Goal: Task Accomplishment & Management: Use online tool/utility

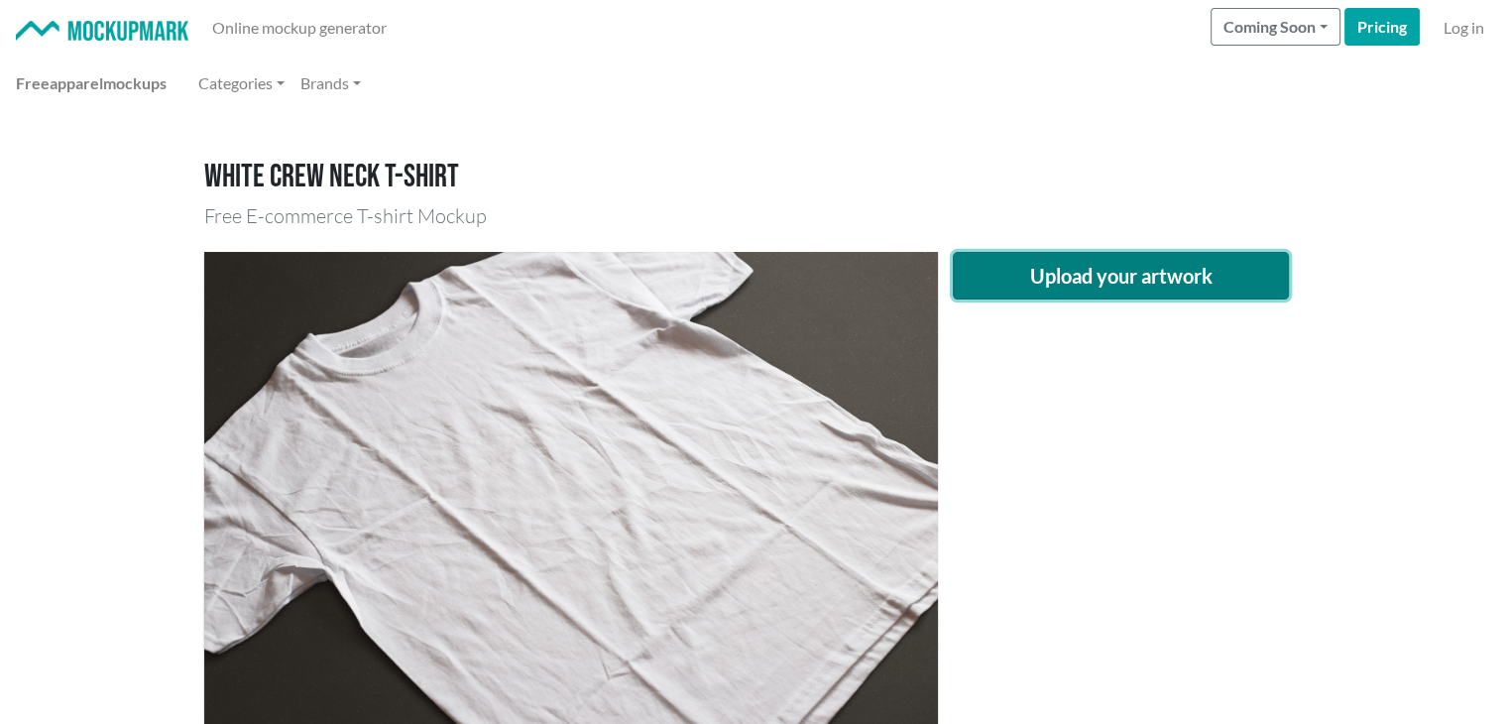
click at [1057, 259] on button "Upload your artwork" at bounding box center [1120, 276] width 337 height 48
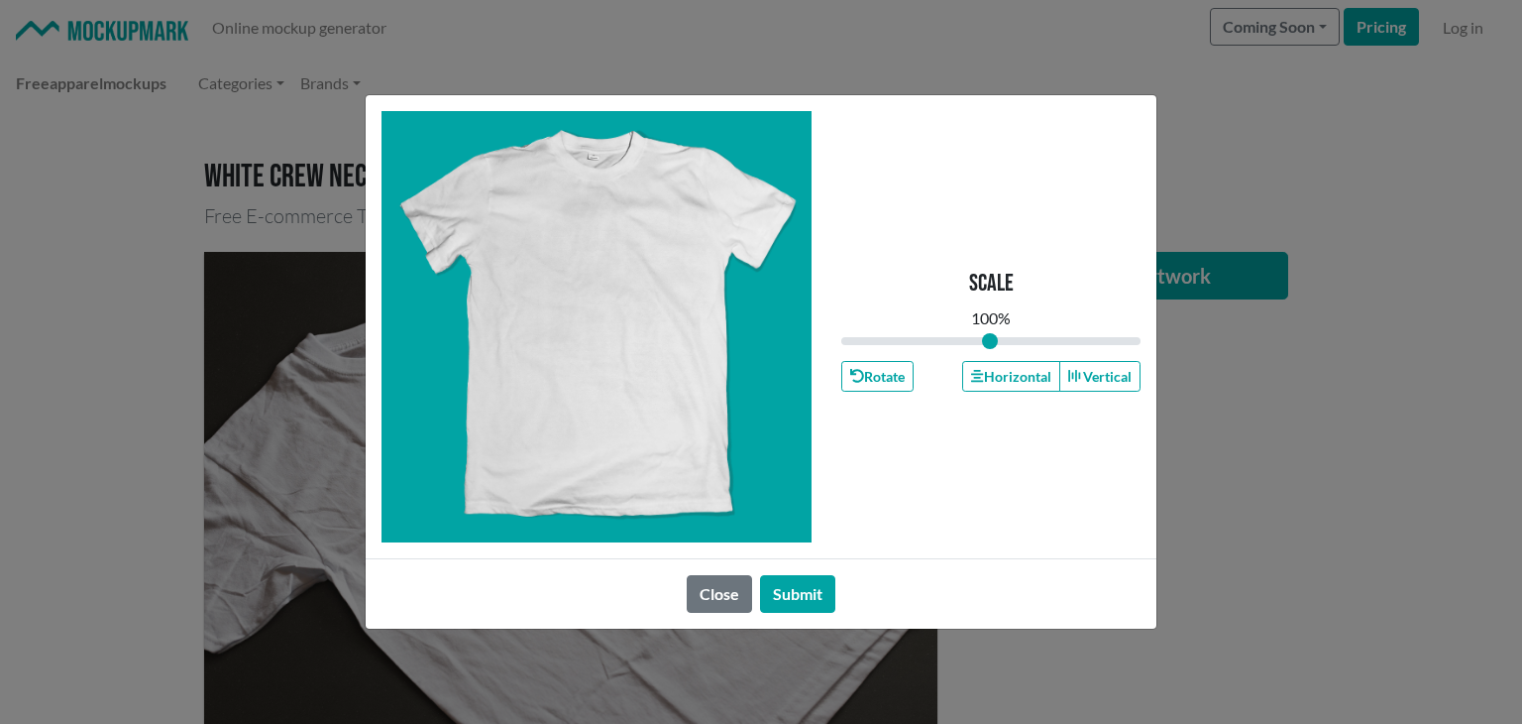
type input "1"
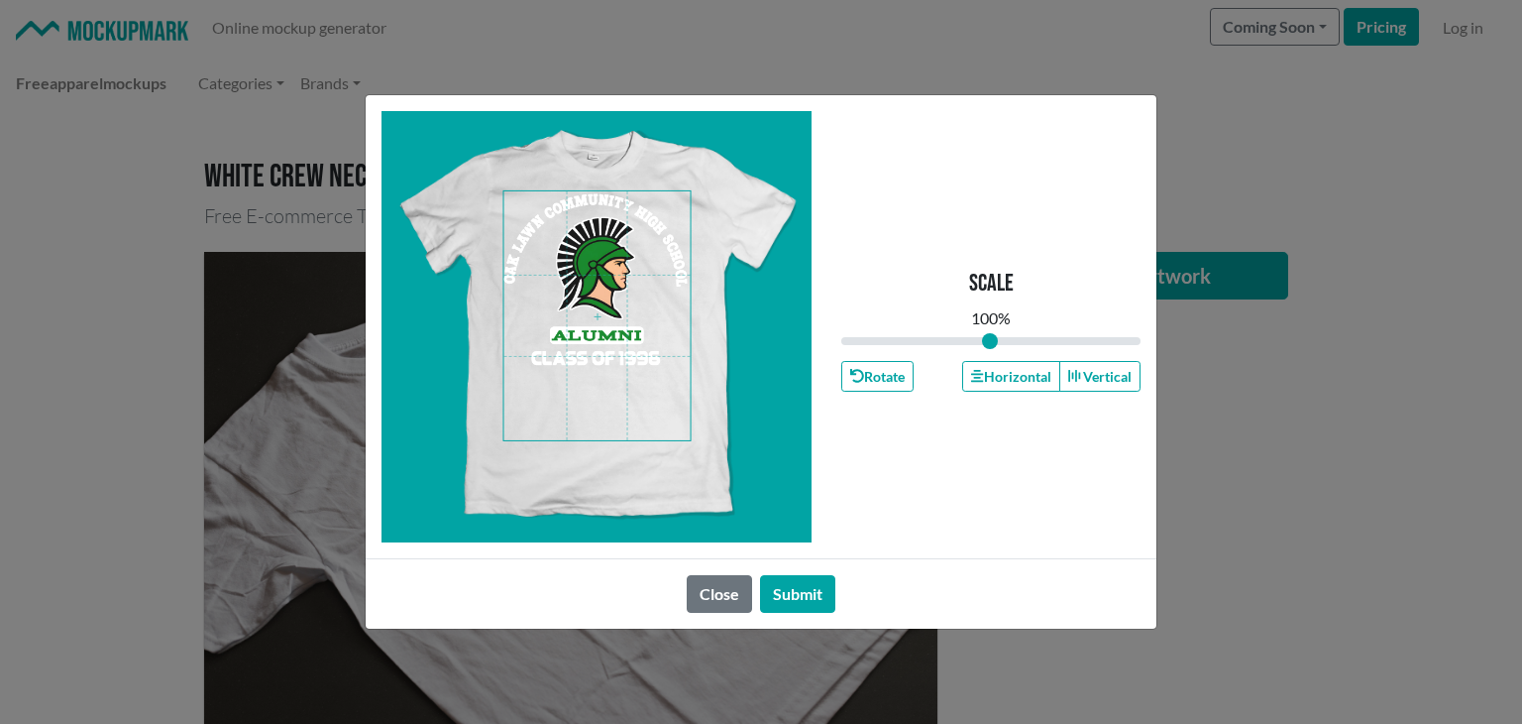
click at [595, 325] on span at bounding box center [597, 315] width 186 height 249
click at [617, 401] on span at bounding box center [597, 315] width 186 height 249
click at [600, 352] on span at bounding box center [597, 315] width 186 height 249
click at [992, 372] on button "Horizontal" at bounding box center [1010, 376] width 97 height 31
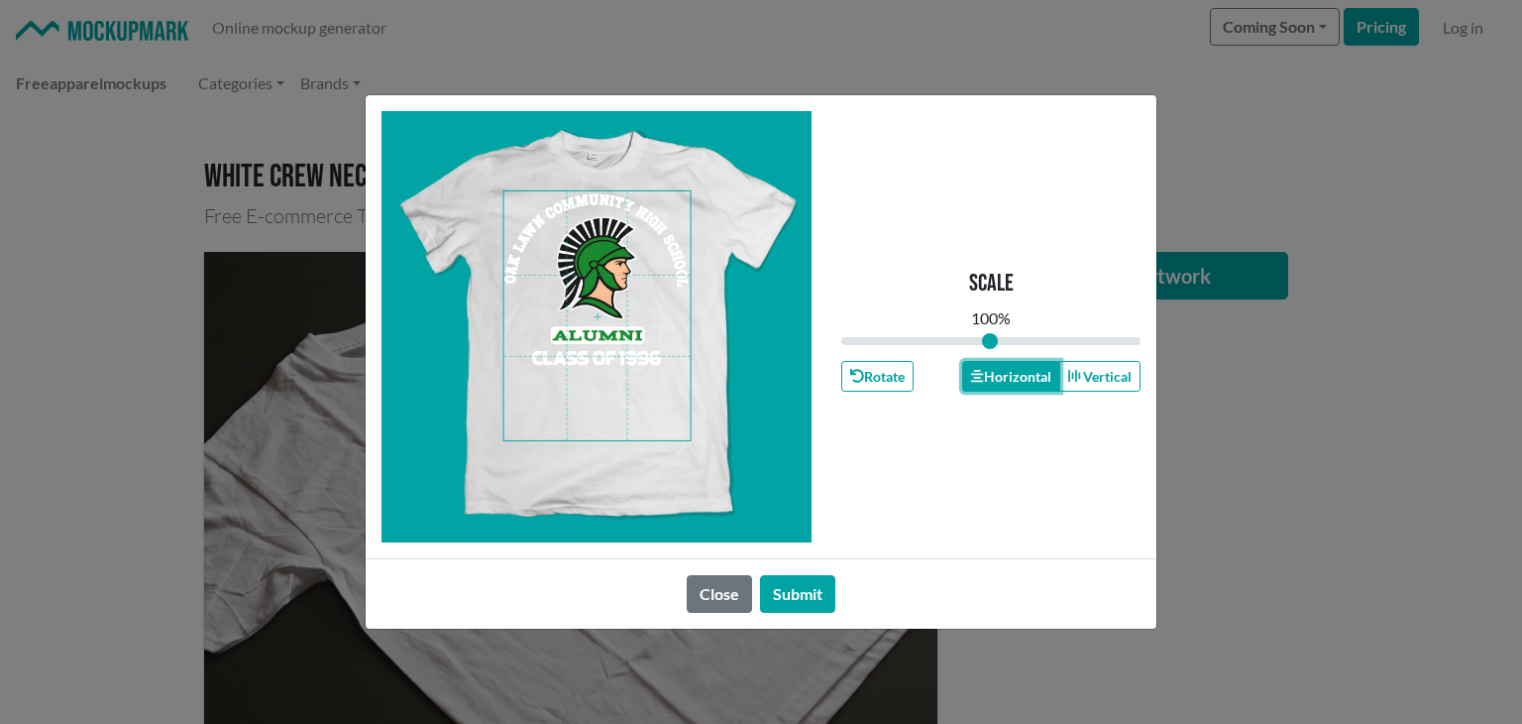
click at [992, 372] on button "Horizontal" at bounding box center [1010, 376] width 97 height 31
click at [789, 592] on button "Submit" at bounding box center [797, 594] width 75 height 38
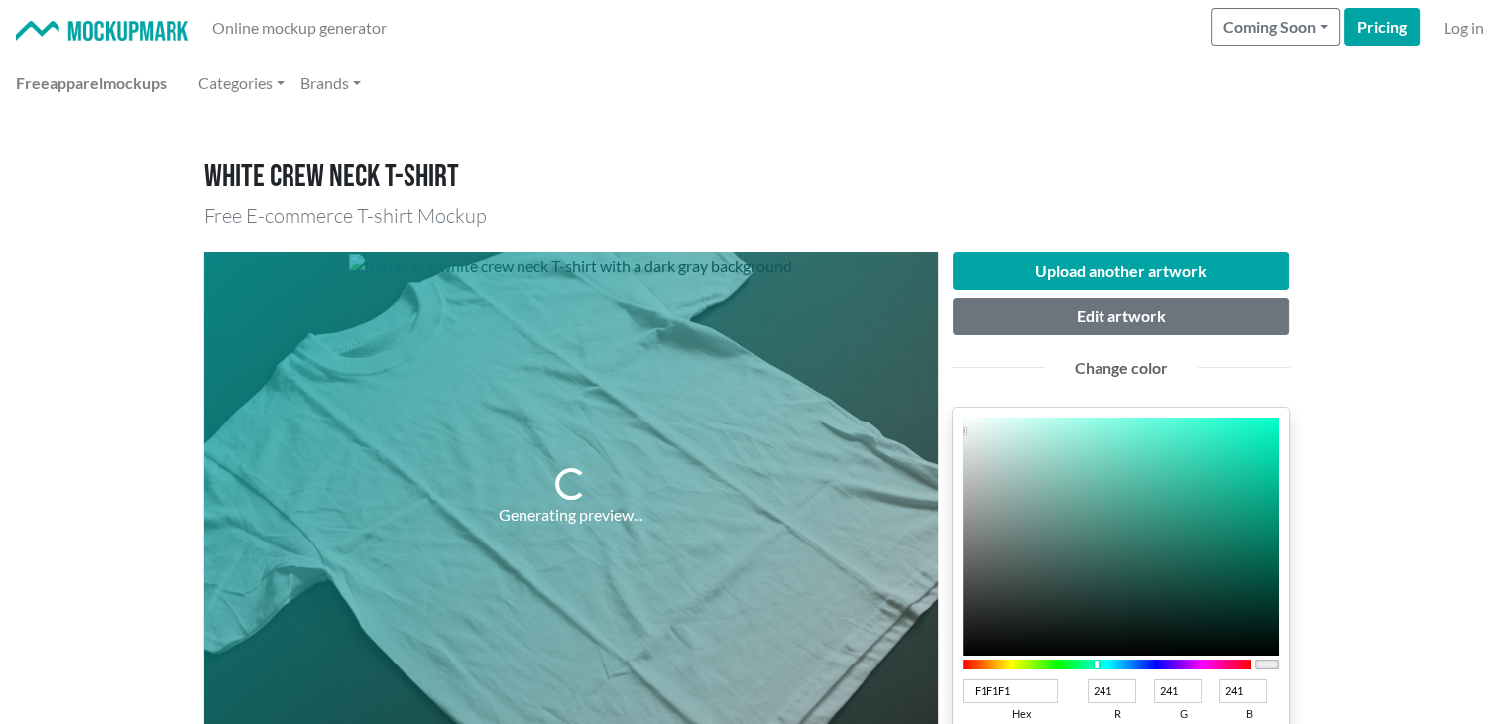
click at [1096, 661] on div at bounding box center [1106, 664] width 289 height 10
click at [1082, 664] on div at bounding box center [1106, 664] width 289 height 10
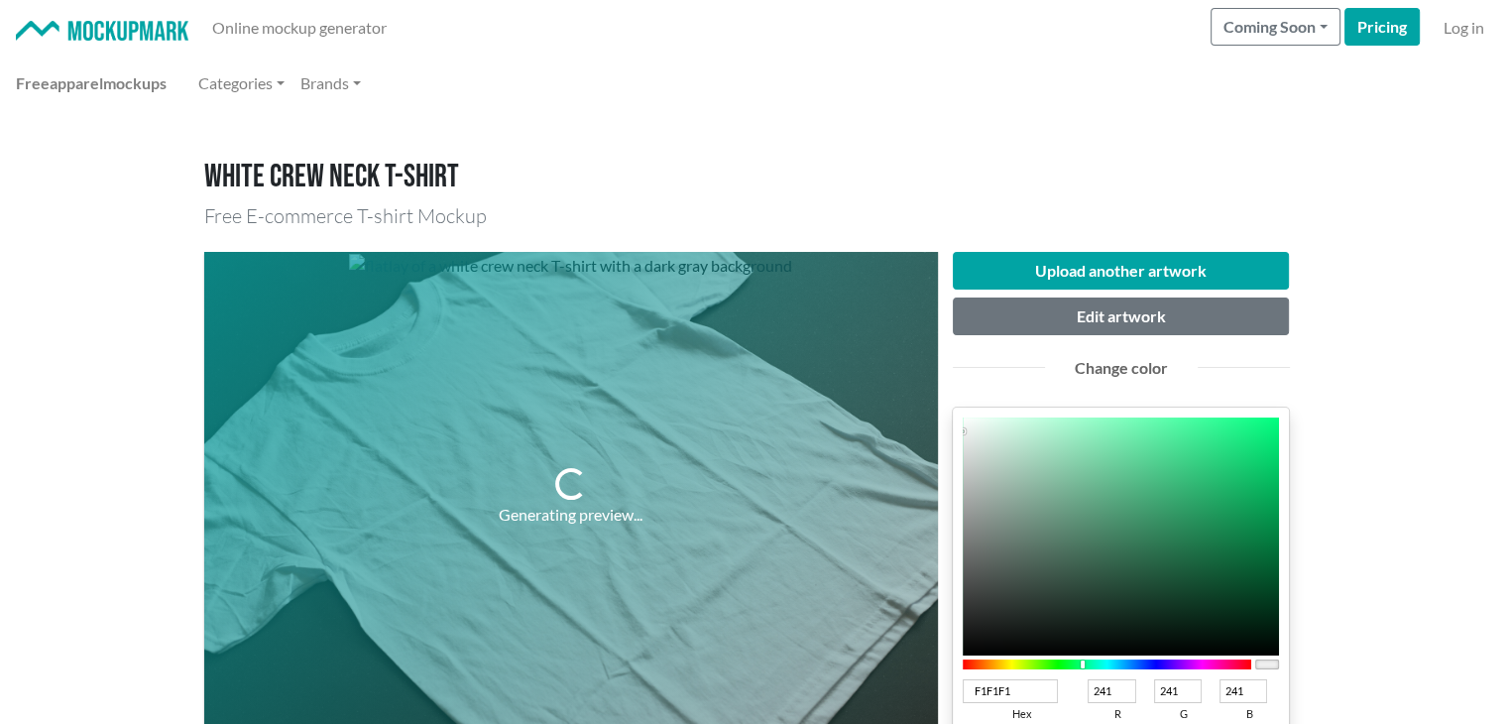
click at [1076, 663] on div at bounding box center [1106, 664] width 289 height 10
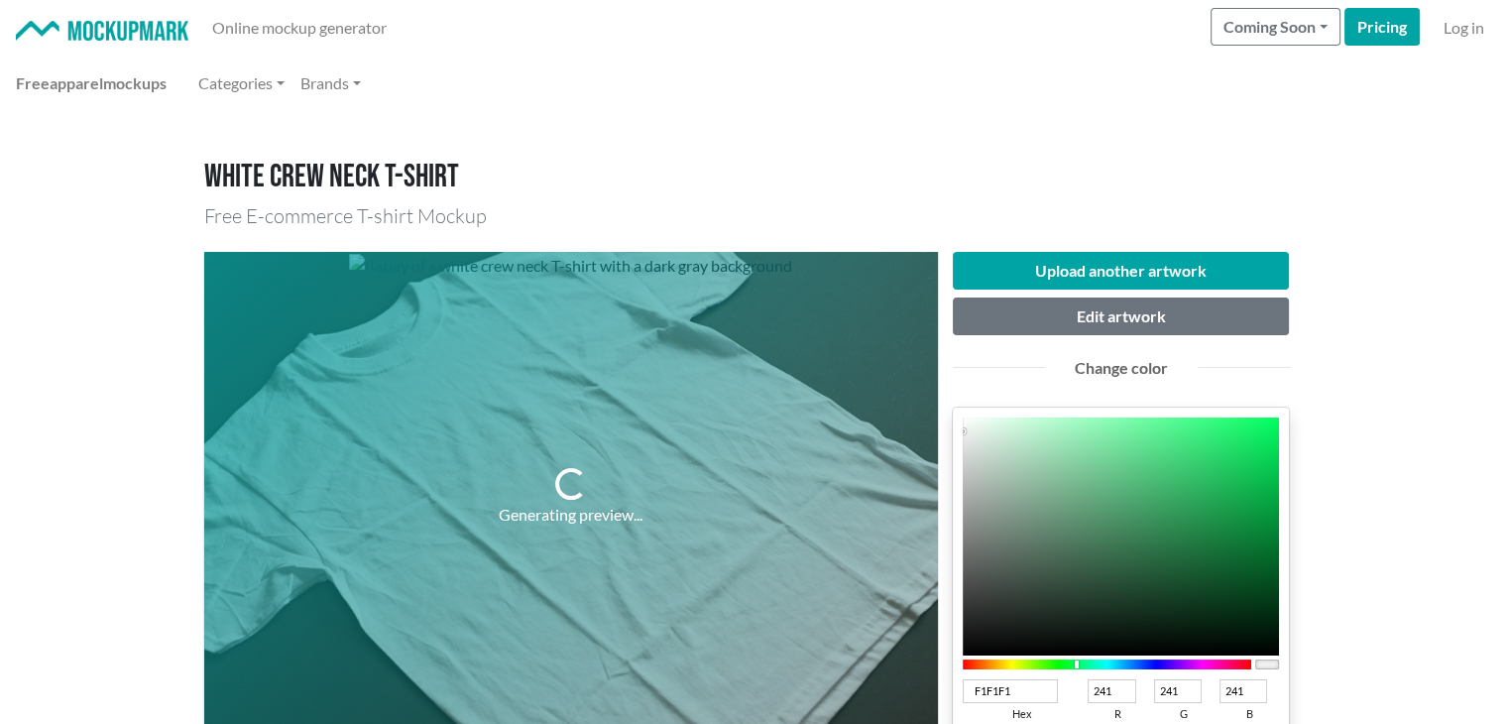
type input "119844"
type input "17"
type input "152"
type input "68"
type input "119241"
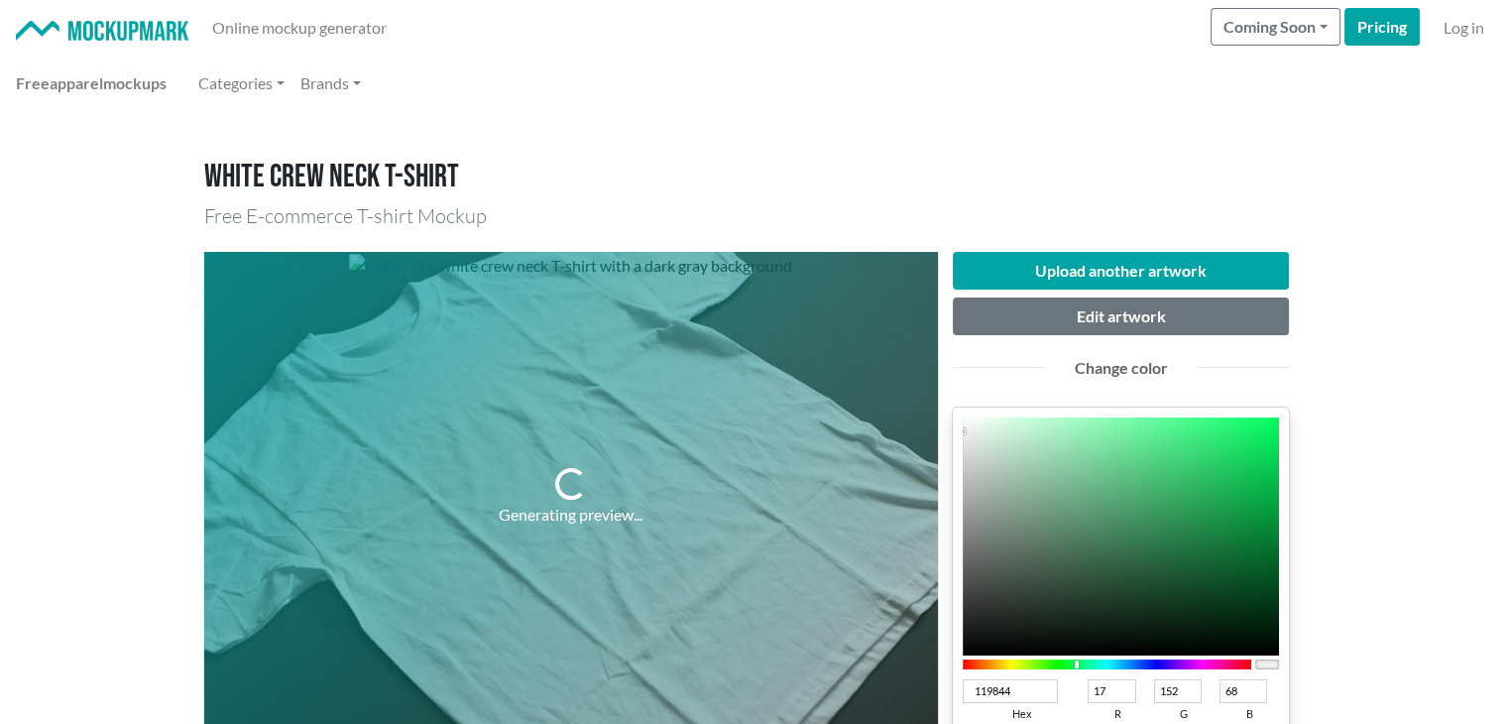
type input "146"
type input "65"
type input "0F873C"
type input "15"
type input "135"
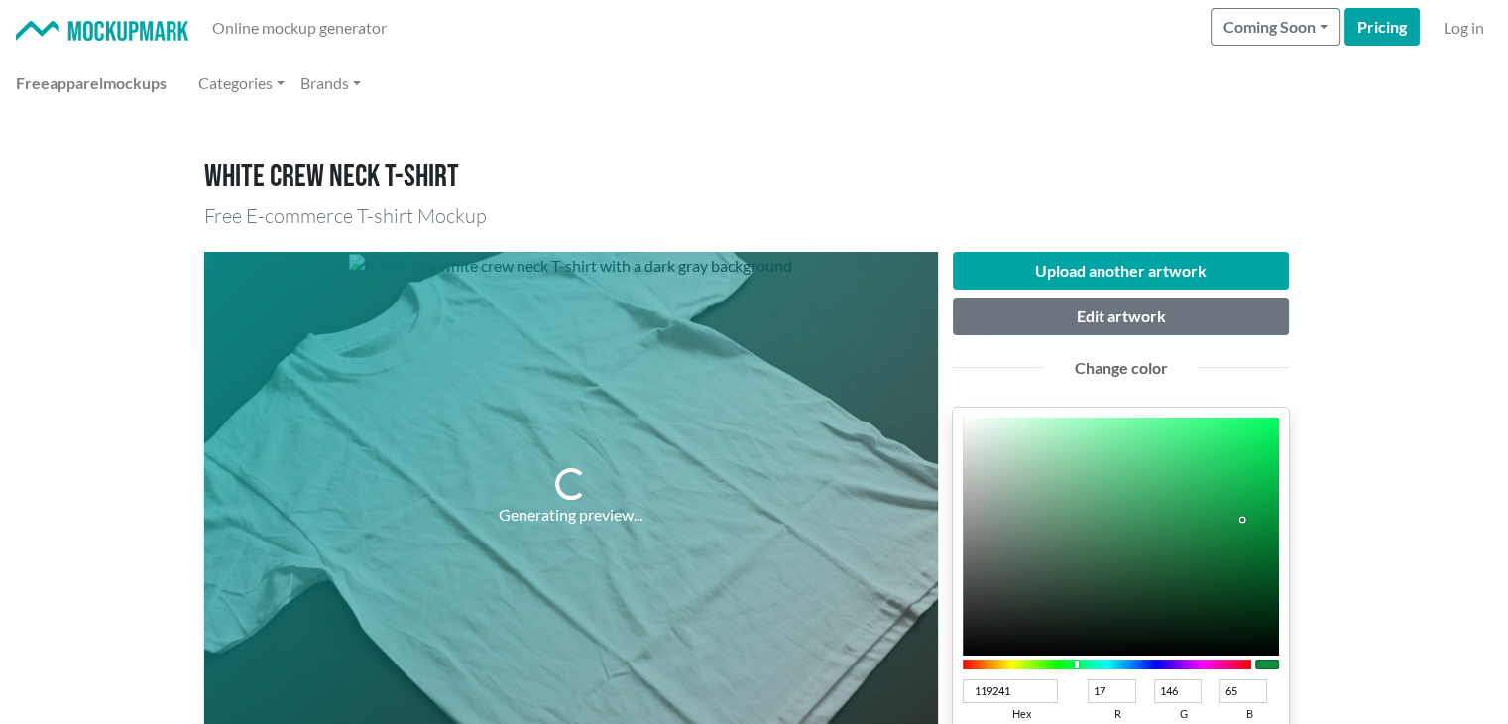
type input "60"
type input "0D8239"
type input "13"
type input "130"
type input "57"
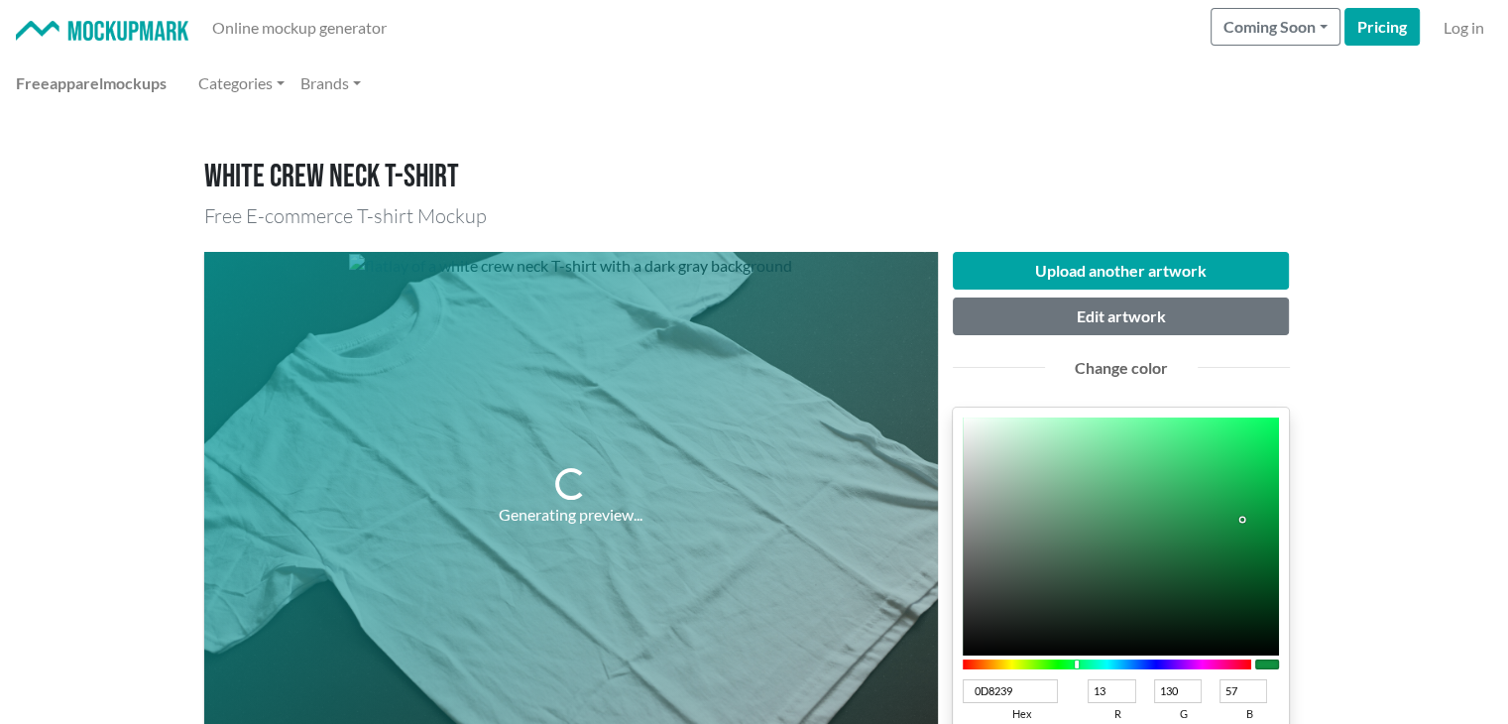
type input "0C7D36"
type input "12"
type input "125"
type input "54"
type input "0B7332"
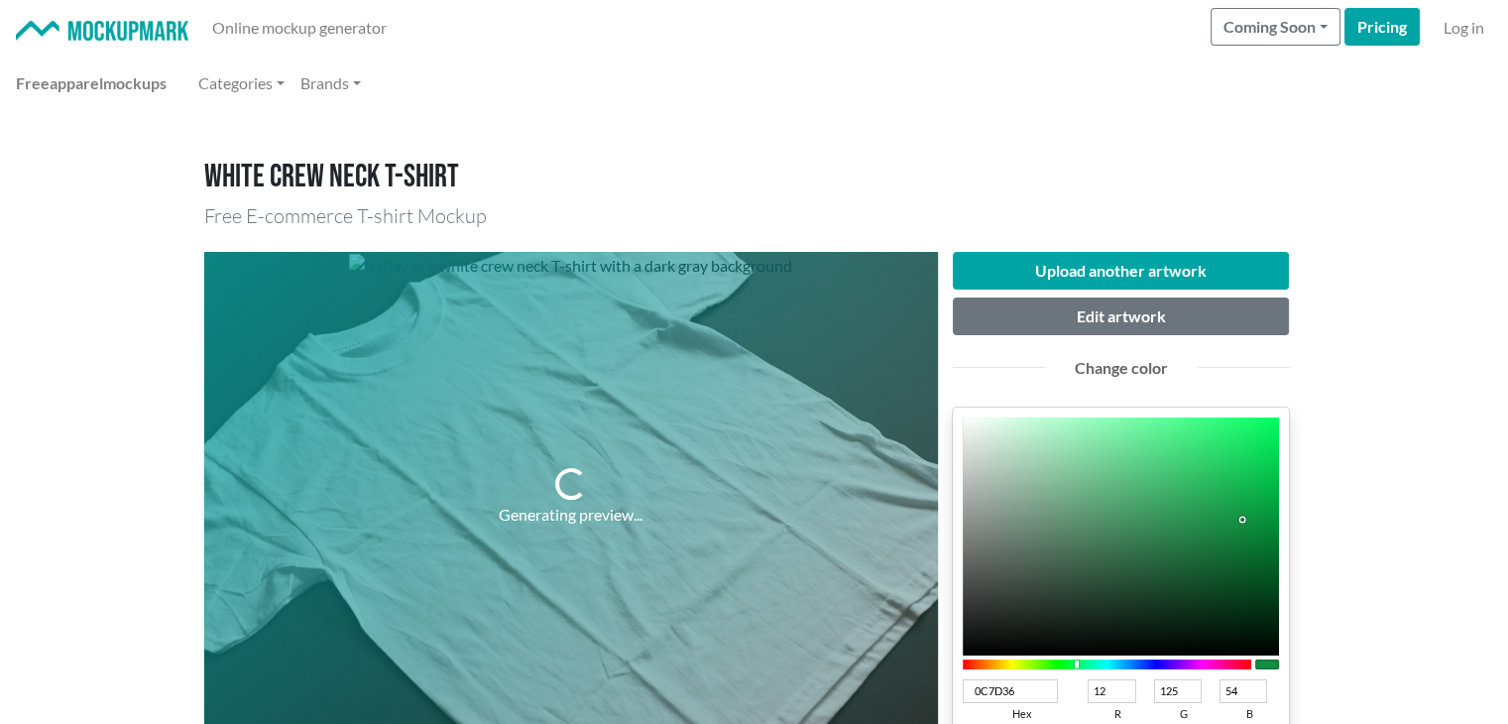
type input "11"
type input "115"
type input "50"
type input "0A6F30"
type input "10"
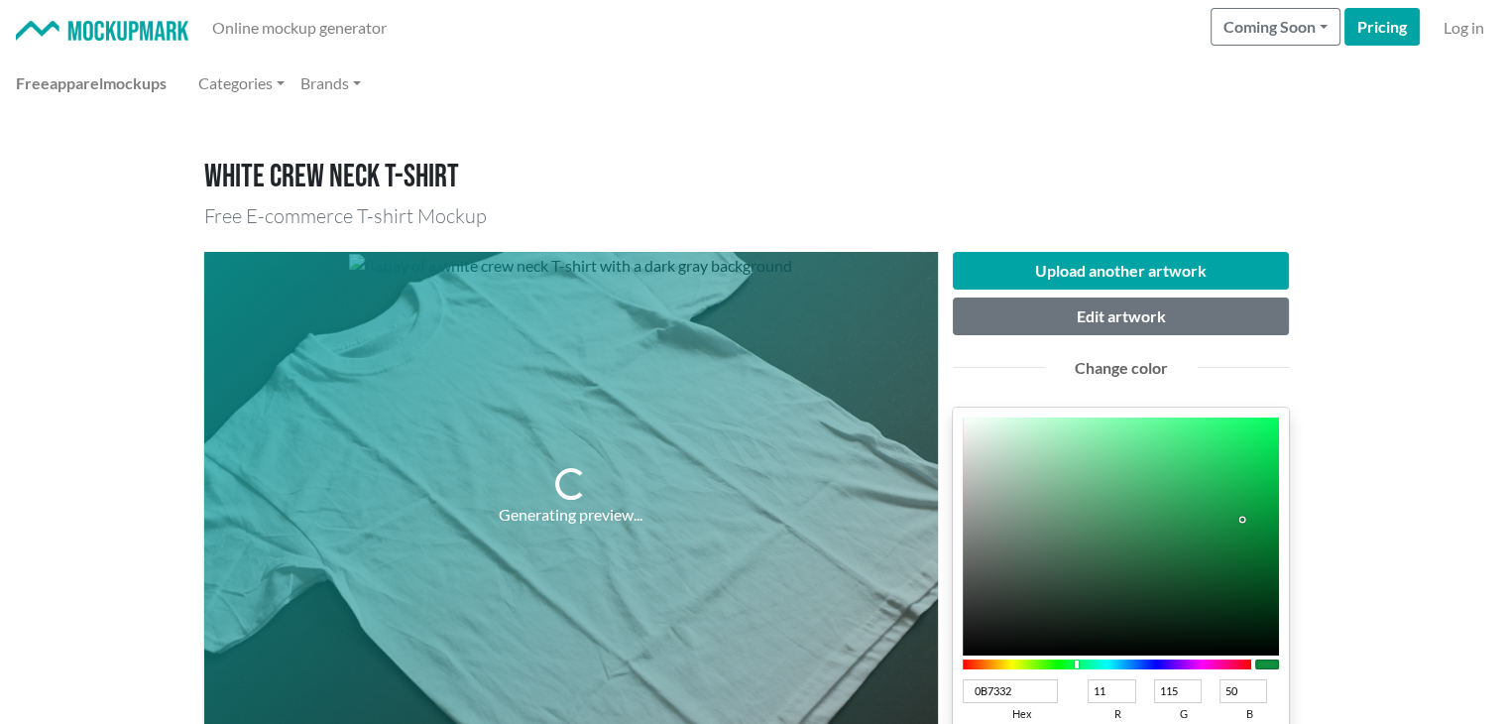
type input "111"
type input "48"
type input "0A6E30"
type input "110"
type input "0A652C"
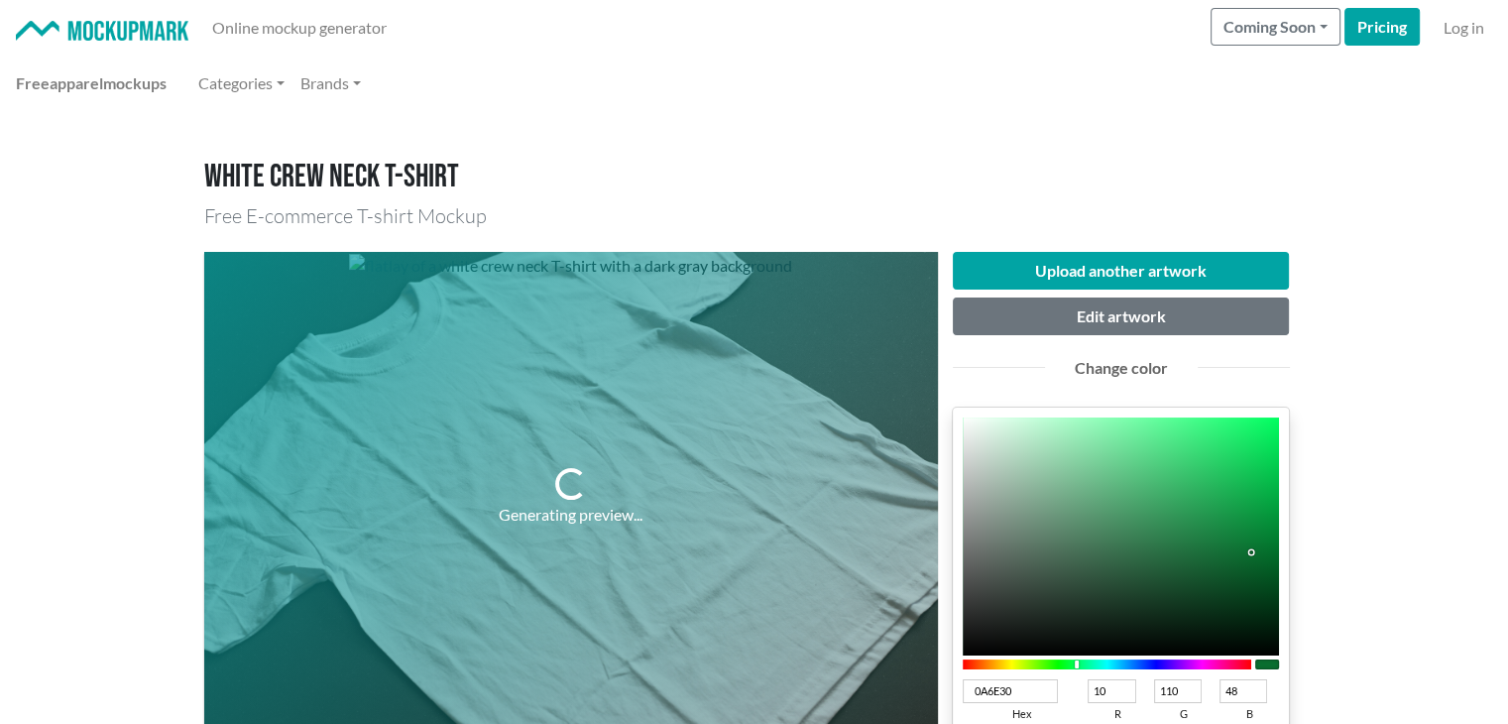
type input "101"
type input "44"
type input "115E2D"
type input "17"
type input "94"
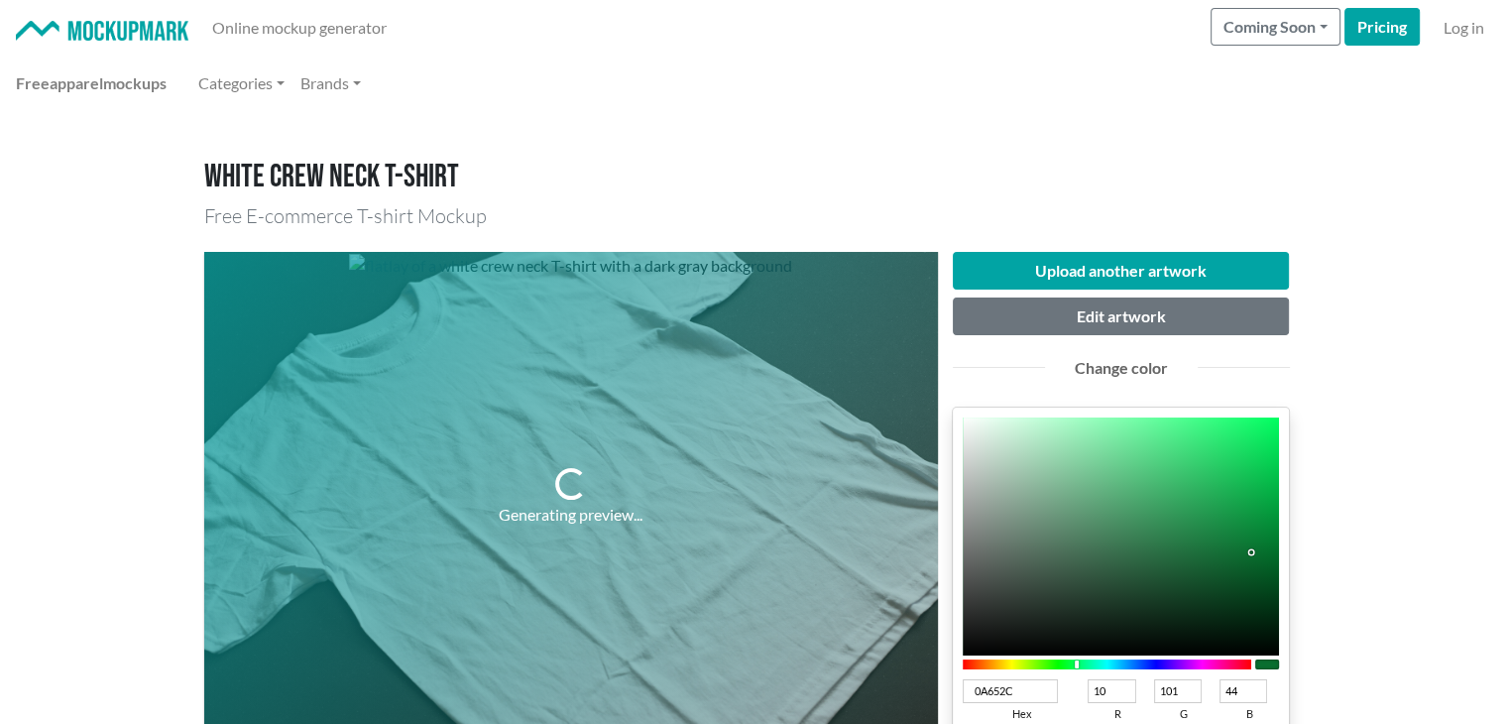
type input "45"
type input "165C2F"
type input "22"
type input "92"
type input "47"
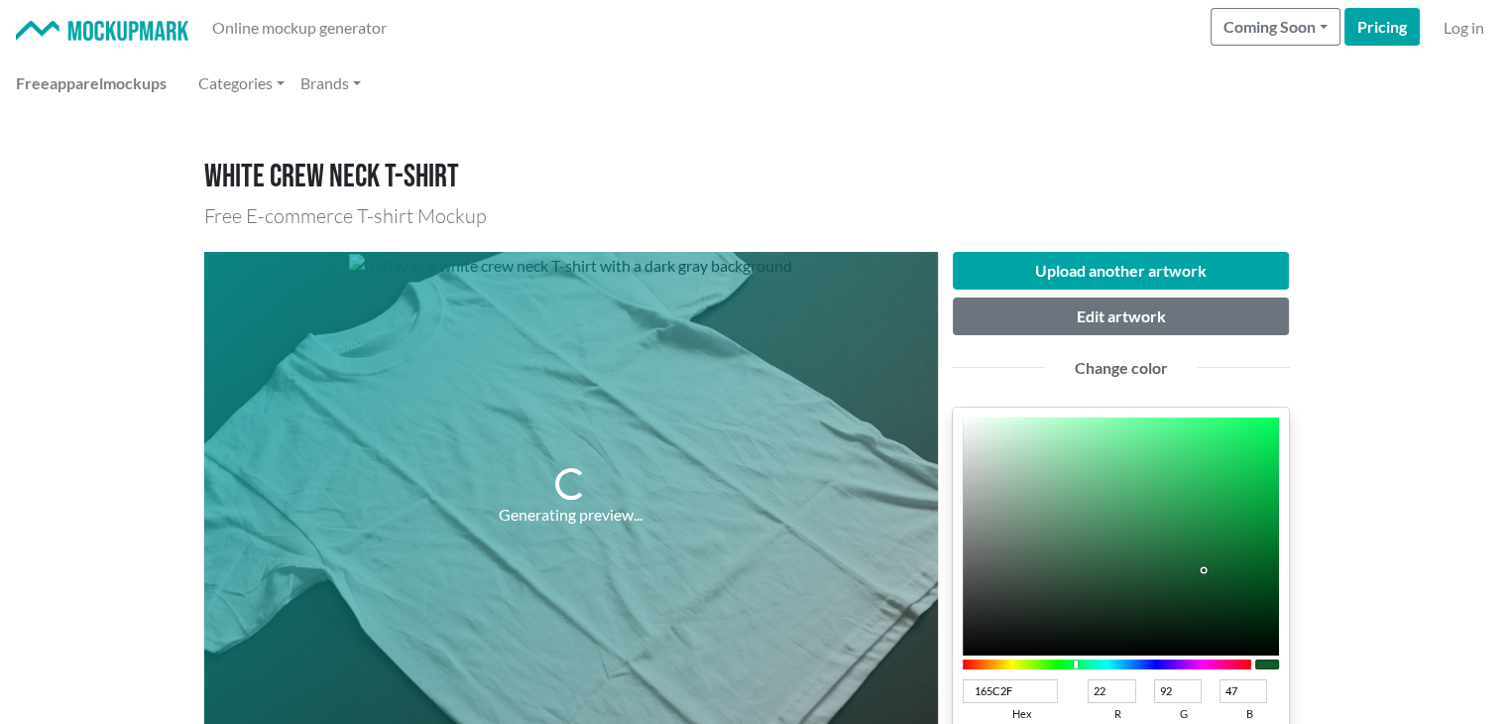
drag, startPoint x: 1243, startPoint y: 512, endPoint x: 1201, endPoint y: 569, distance: 70.2
click at [1201, 569] on div at bounding box center [1120, 536] width 317 height 238
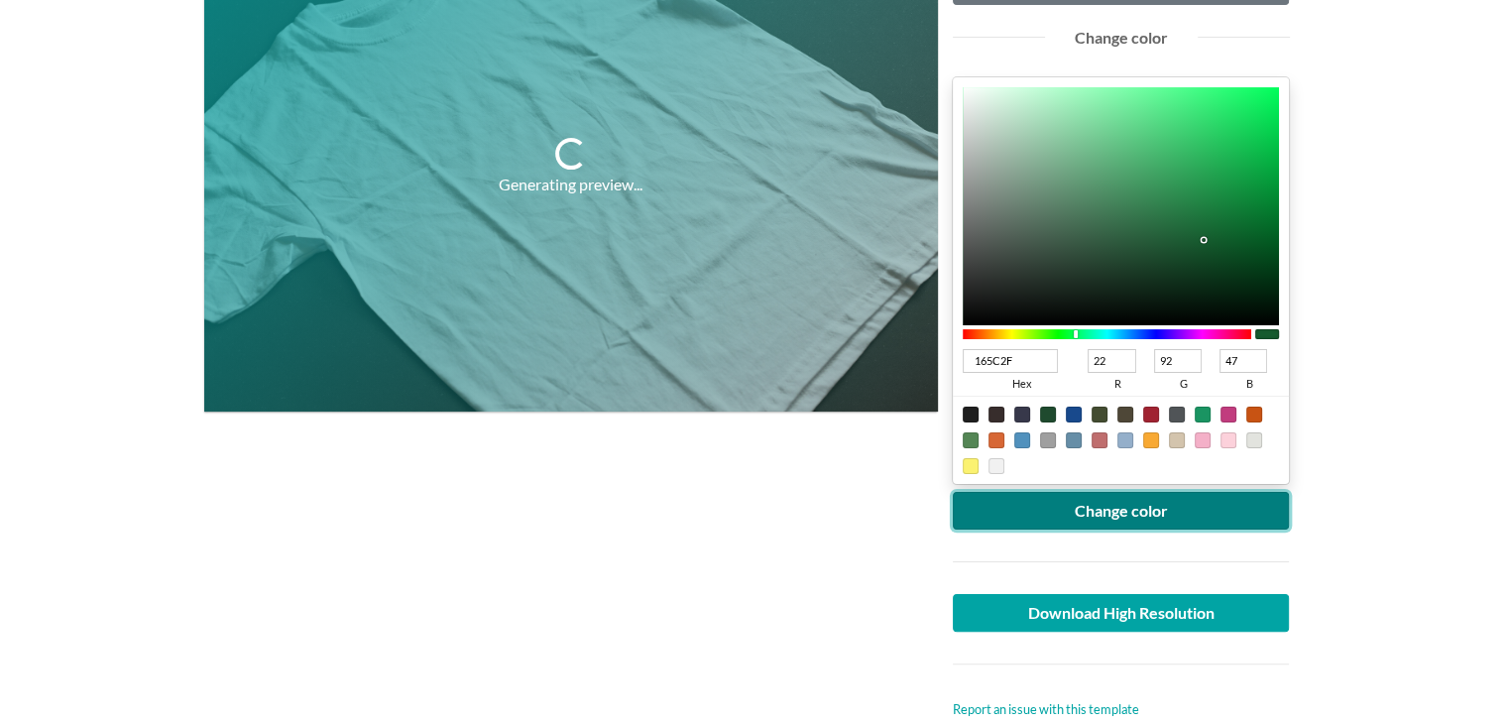
click at [1130, 506] on button "Change color" at bounding box center [1120, 511] width 337 height 38
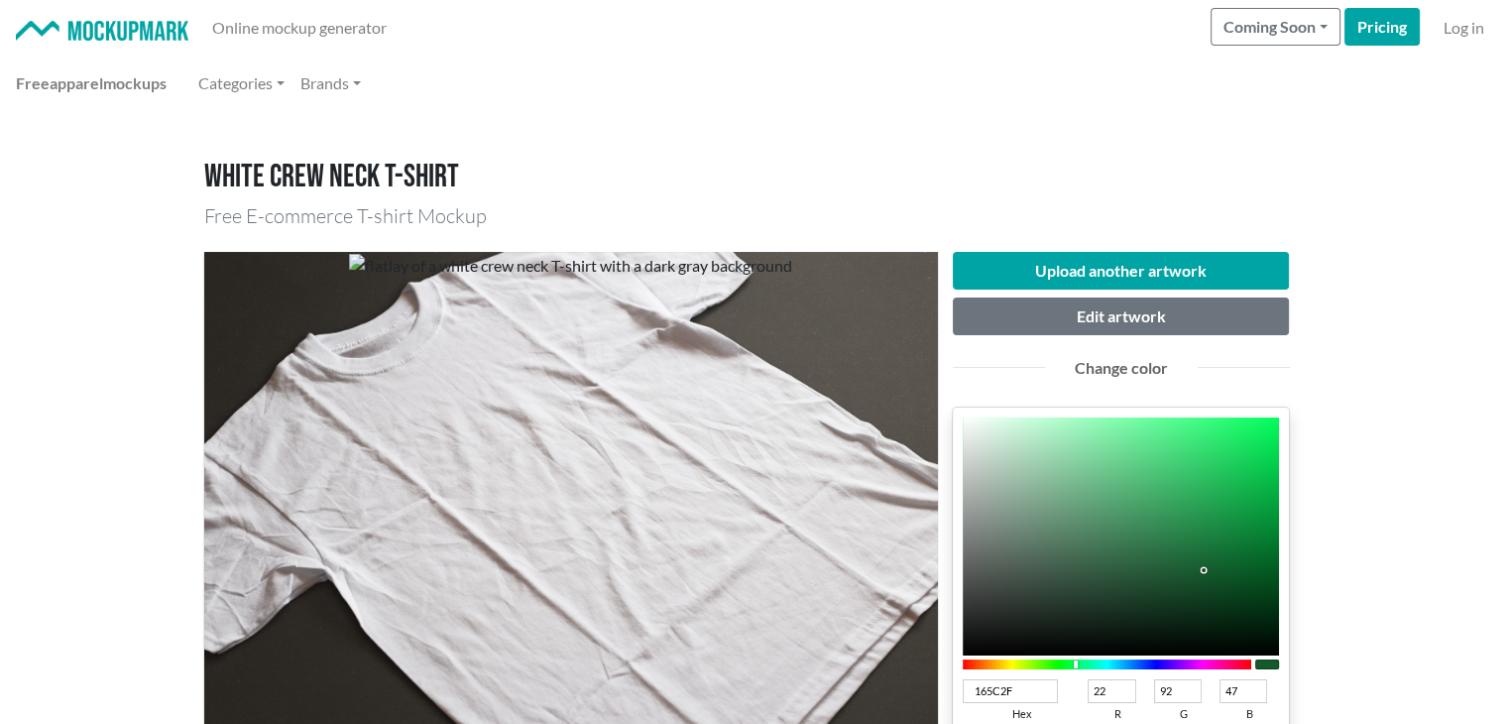
type input "0CA844"
type input "12"
type input "168"
type input "68"
click at [1257, 498] on div at bounding box center [1120, 536] width 317 height 238
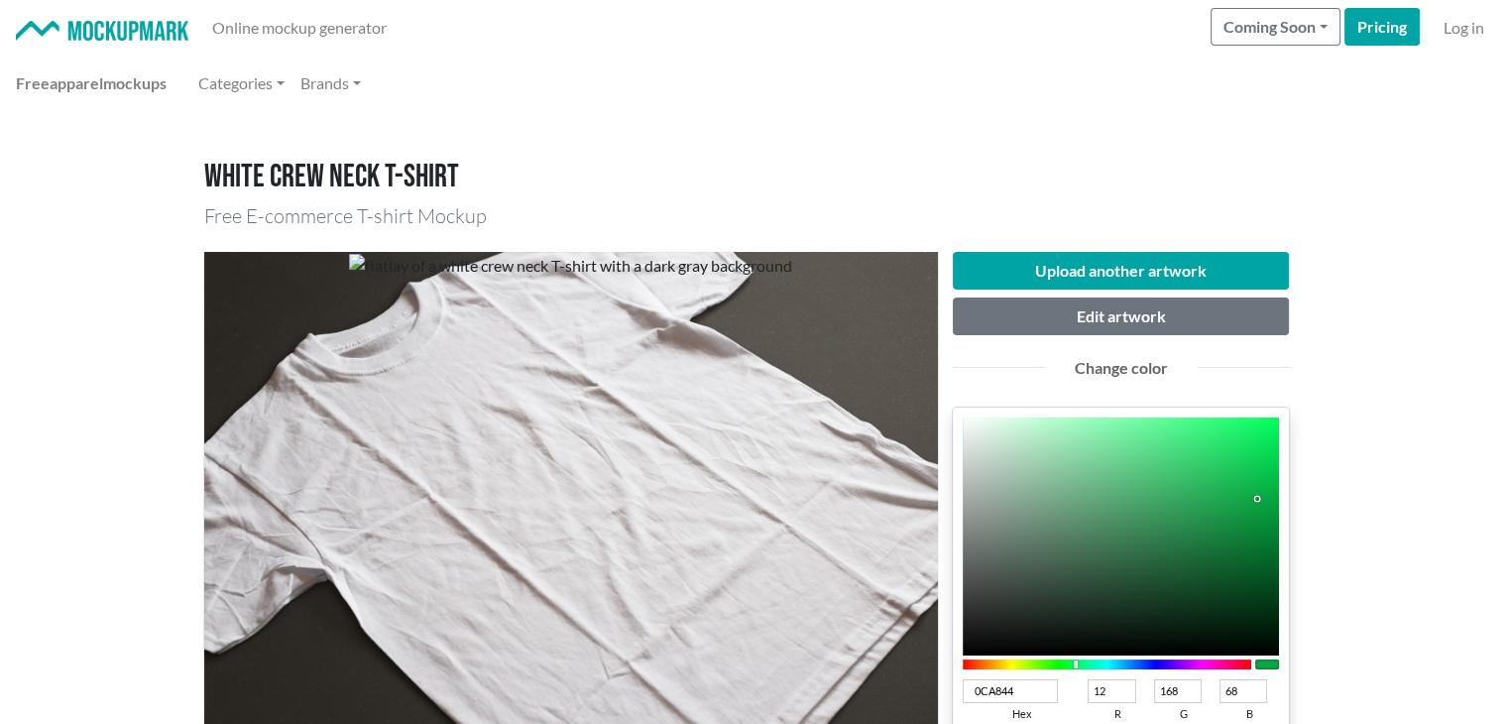
type input "05BA46"
type input "5"
type input "186"
type input "70"
type input "07BA48"
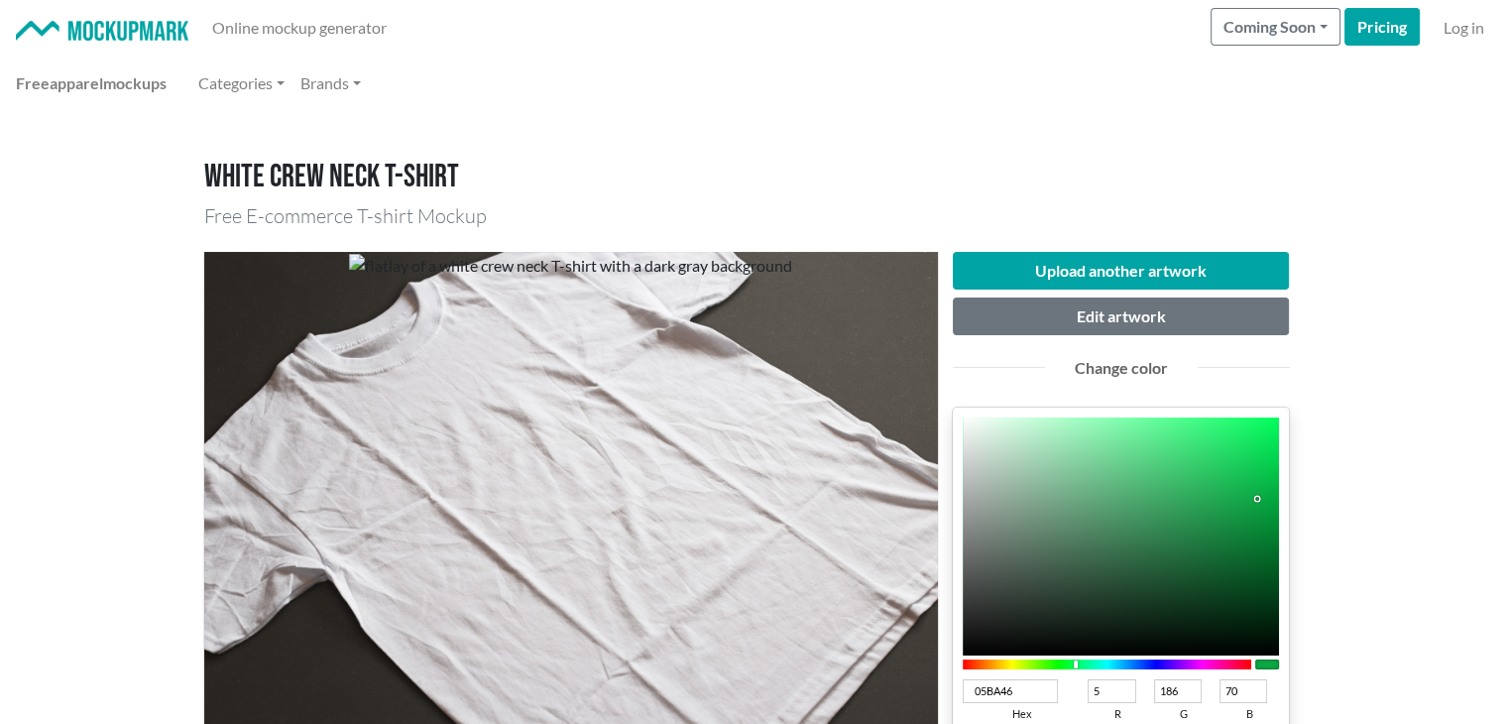
type input "7"
type input "72"
type input "00BA44"
type input "0"
type input "68"
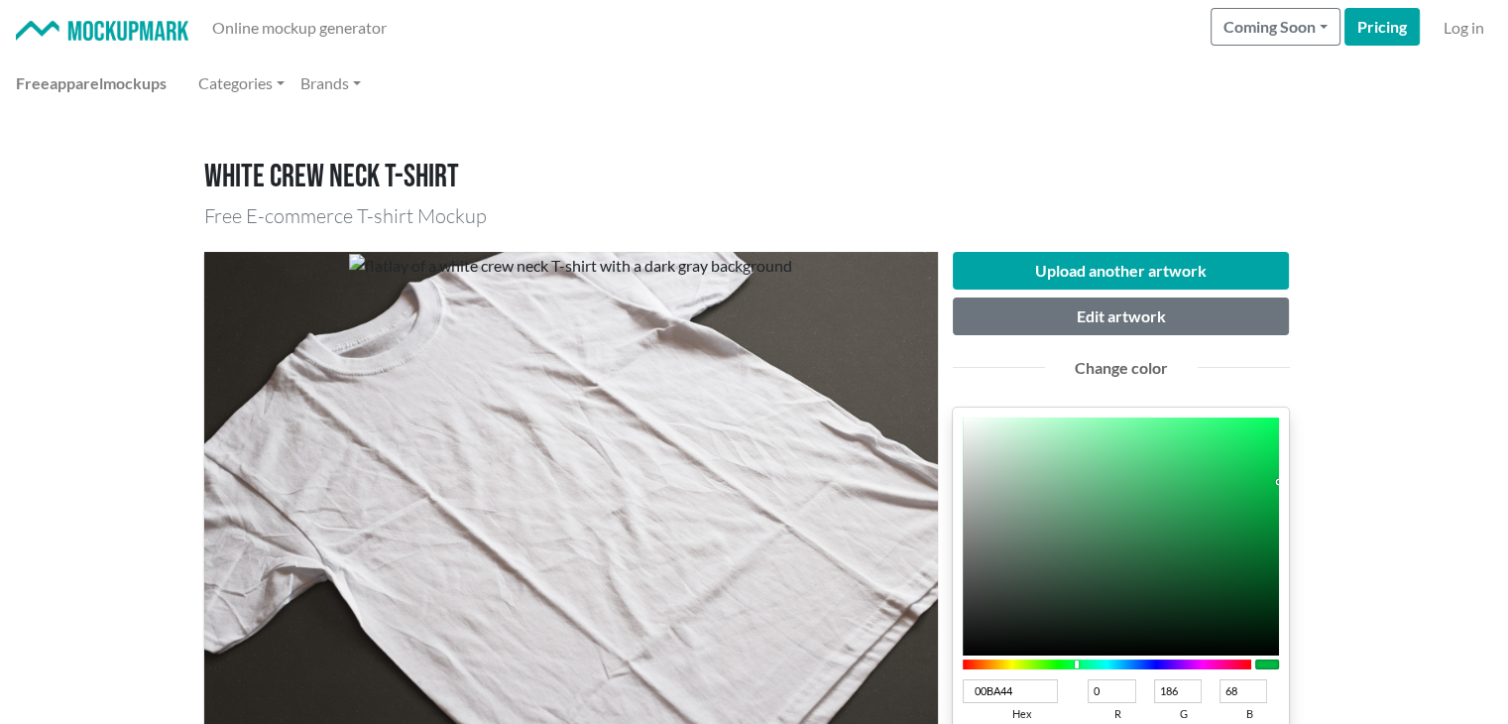
drag, startPoint x: 1267, startPoint y: 481, endPoint x: 1291, endPoint y: 487, distance: 25.5
click at [1289, 481] on div "Upload another artwork Edit artwork Change color 00BA44 hex 0 r 186 g 68 b 100 …" at bounding box center [1121, 651] width 367 height 798
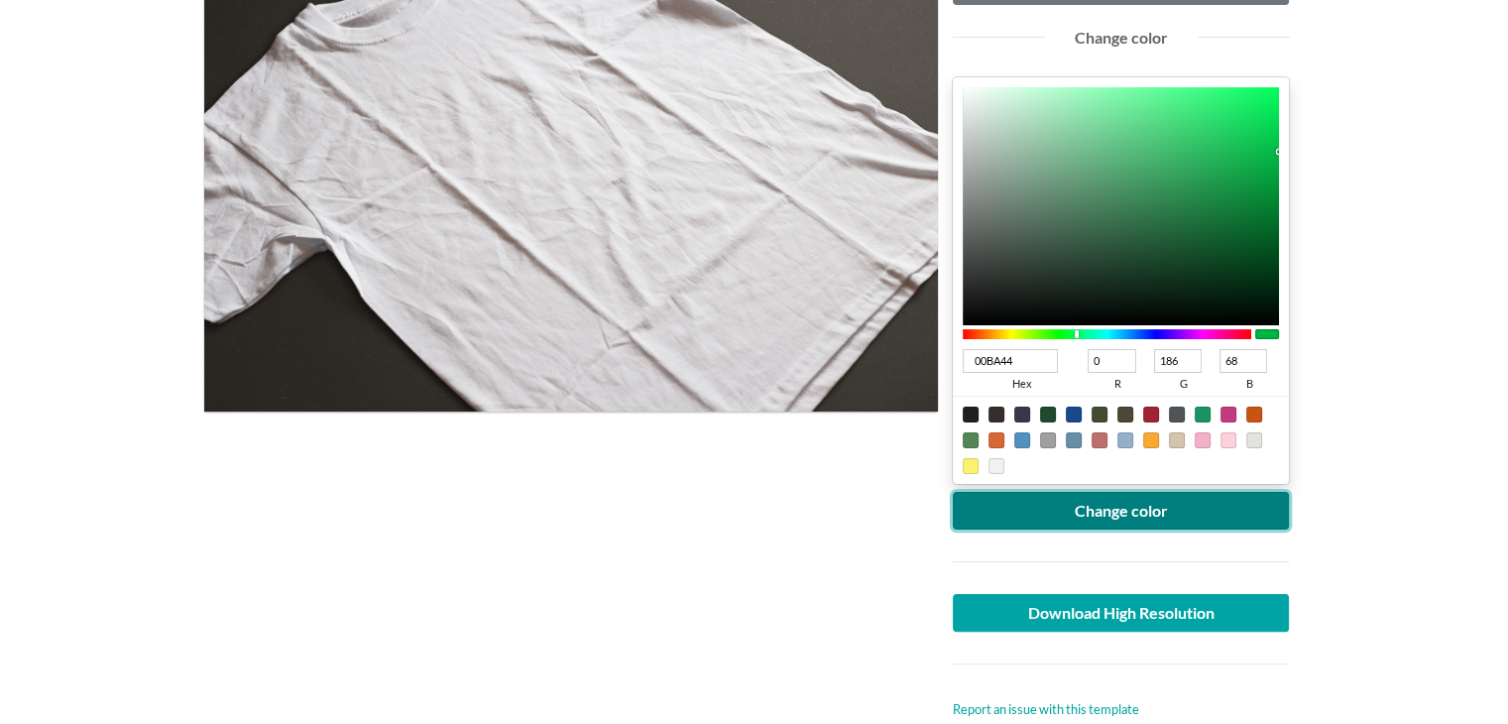
click at [1146, 504] on button "Change color" at bounding box center [1120, 511] width 337 height 38
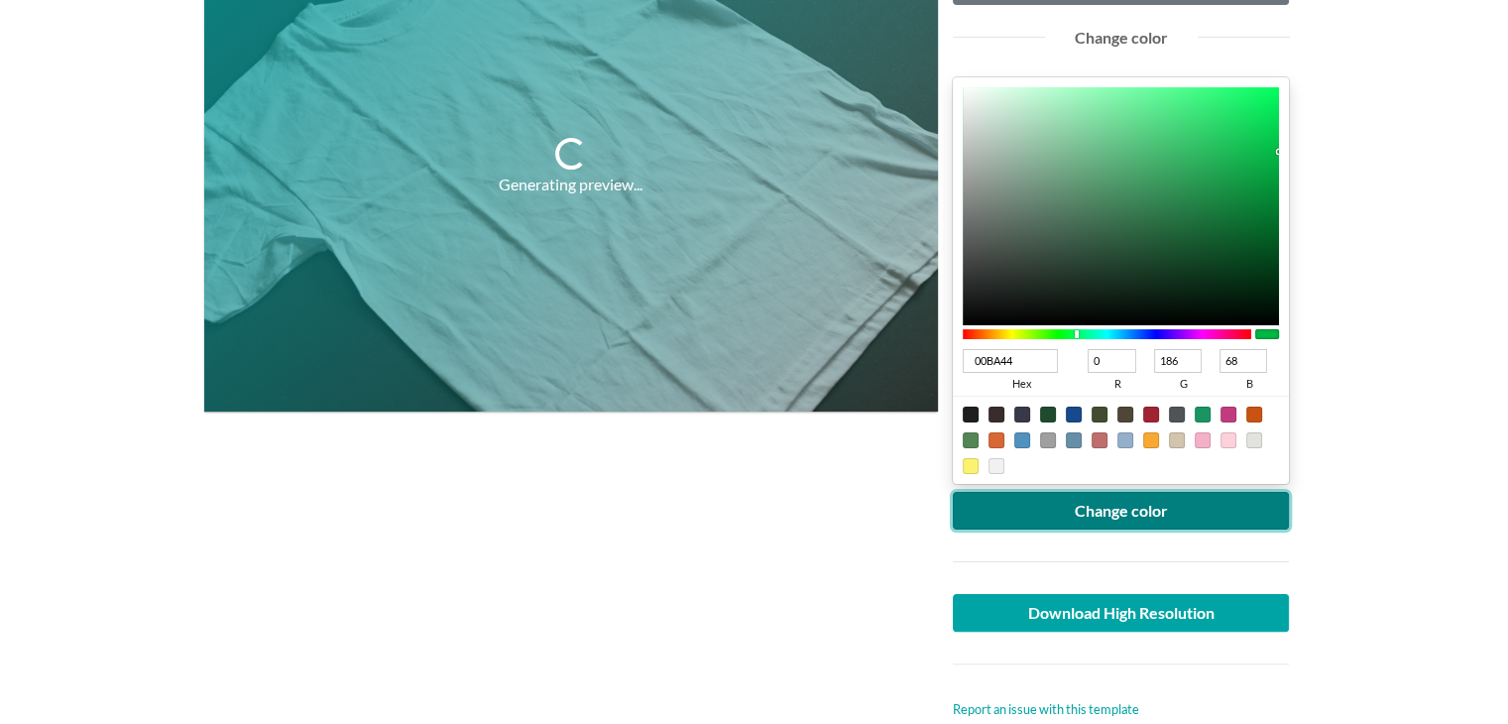
scroll to position [0, 0]
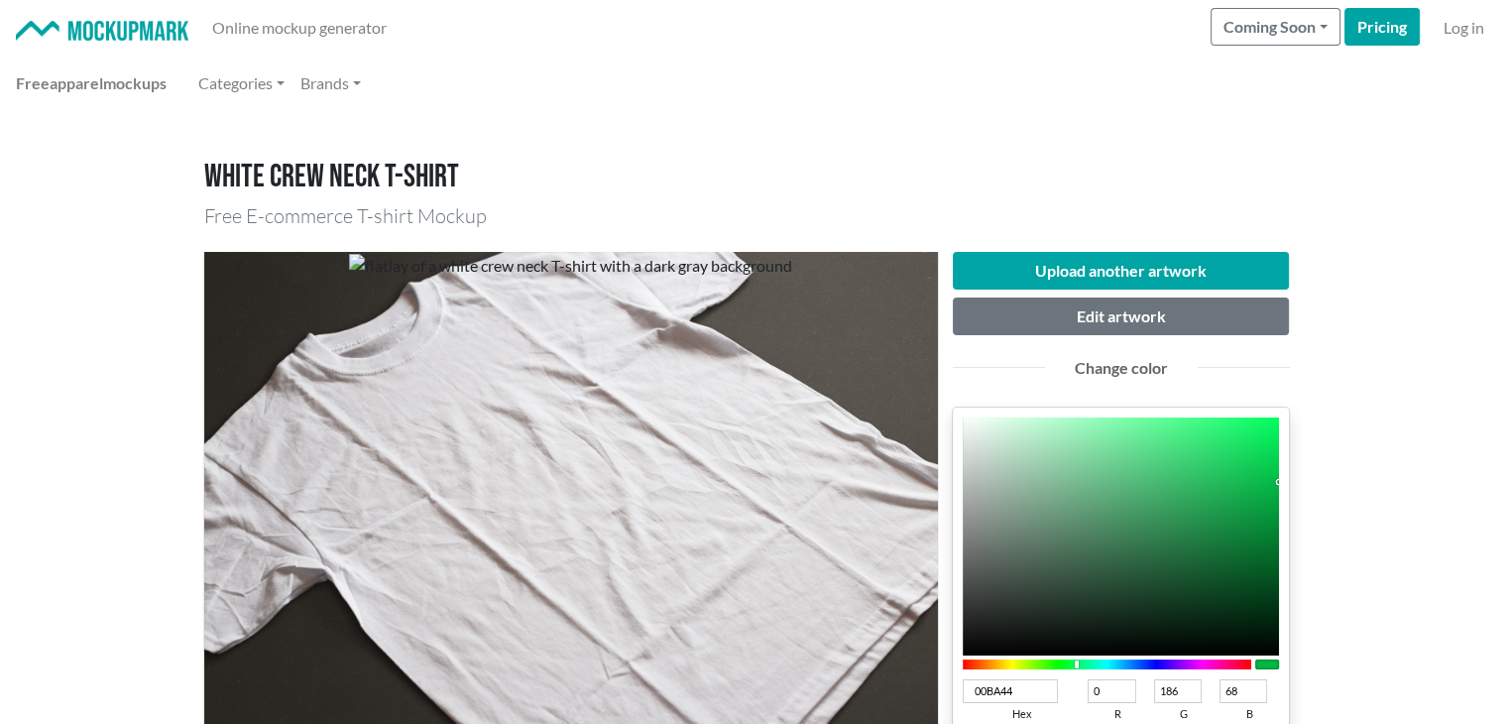
type input "2CA357"
type input "44"
type input "163"
type input "87"
type input "2EA358"
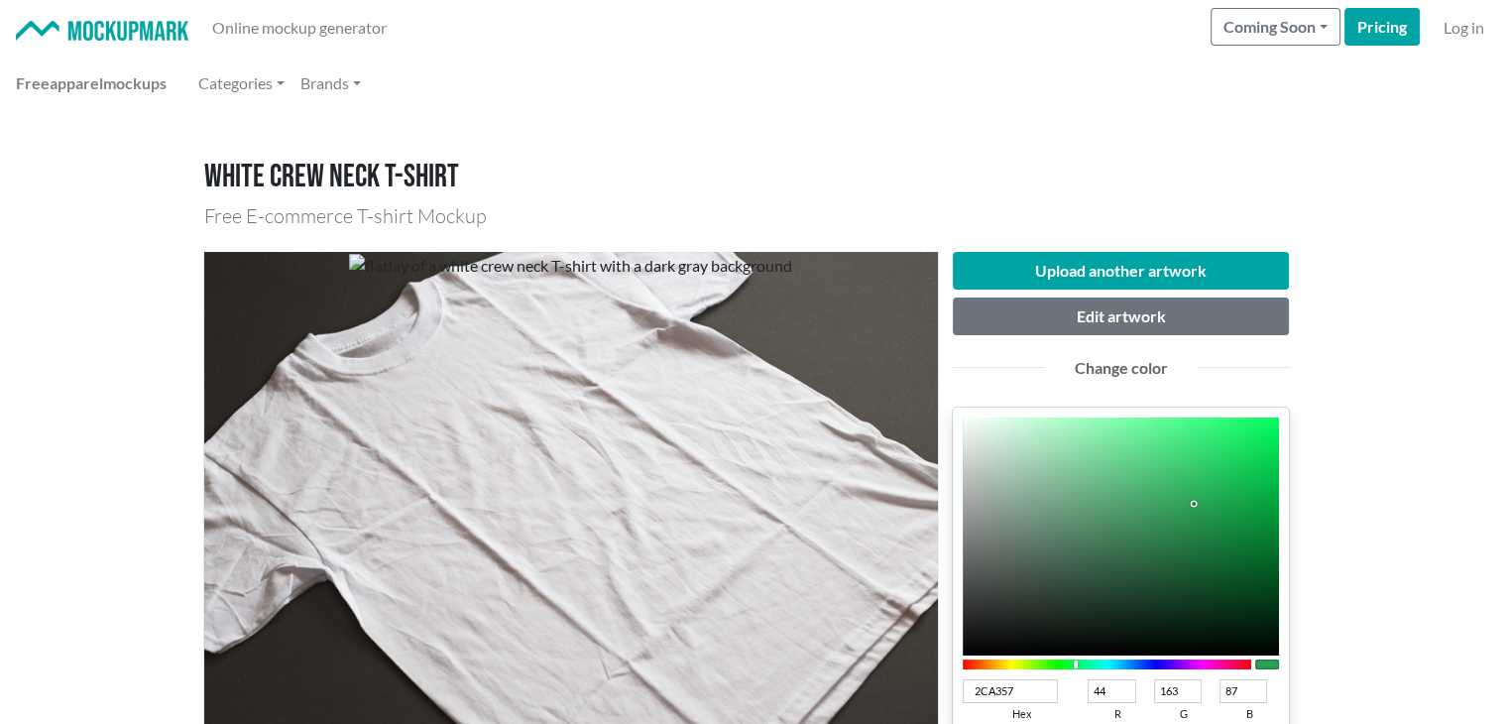
type input "46"
type input "88"
type input "2E7A49"
type input "122"
type input "73"
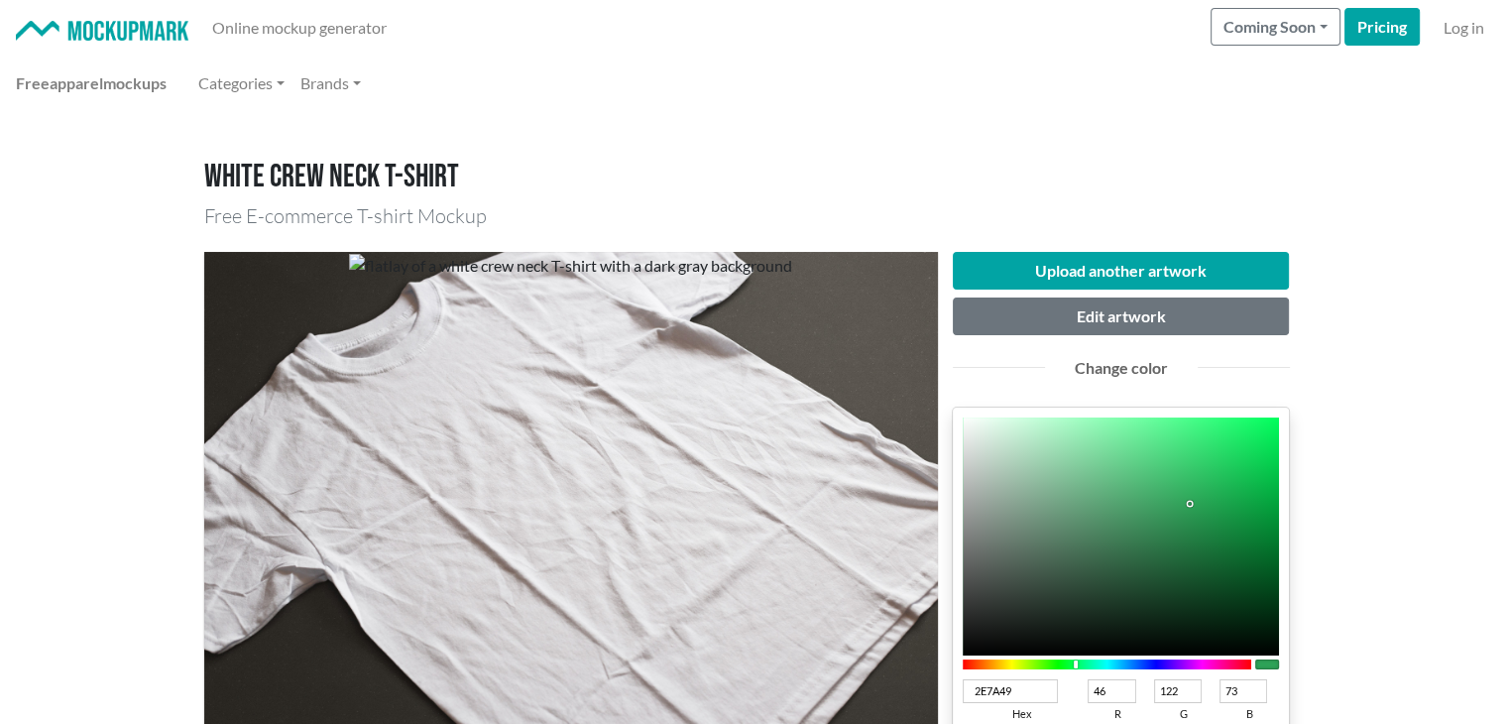
type input "2B7746"
type input "43"
type input "119"
type input "70"
type input "277342"
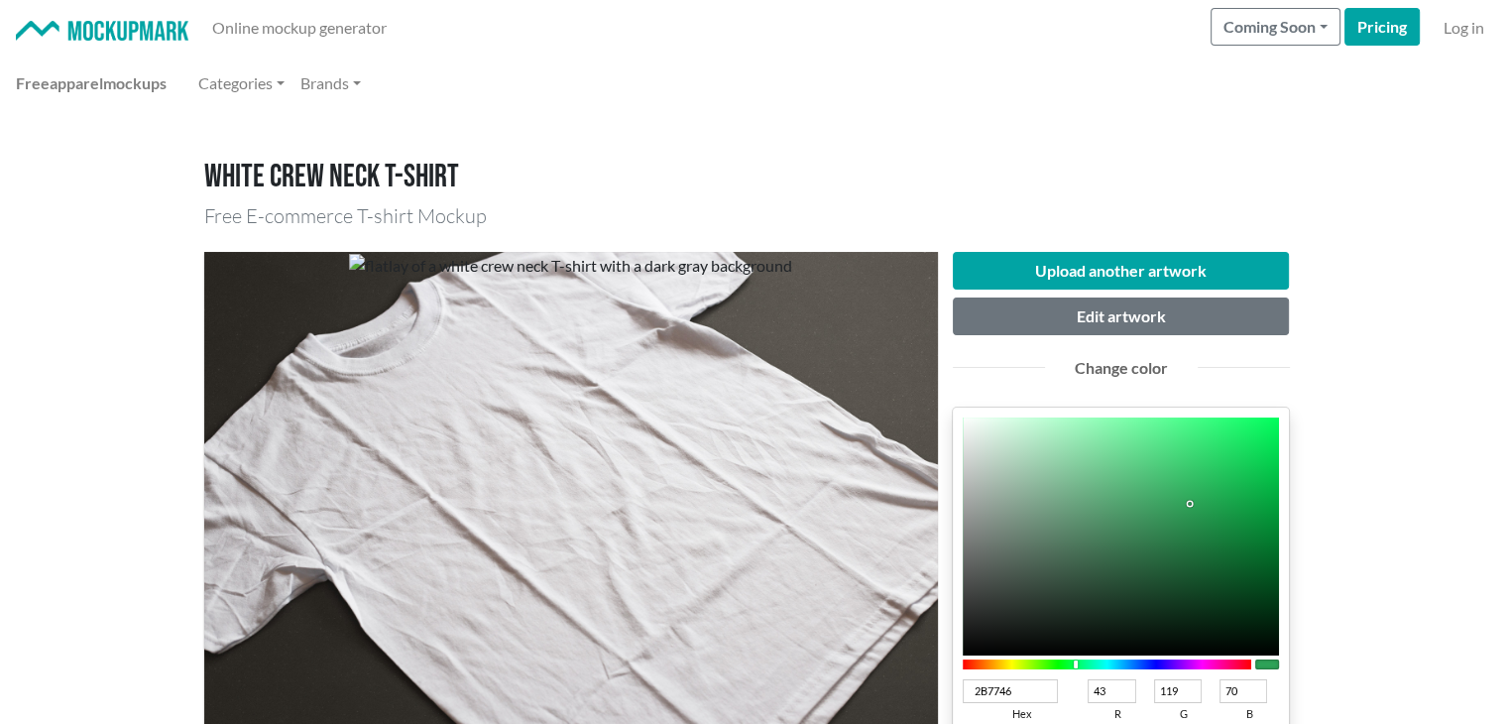
type input "39"
type input "115"
type input "66"
type input "22703E"
type input "34"
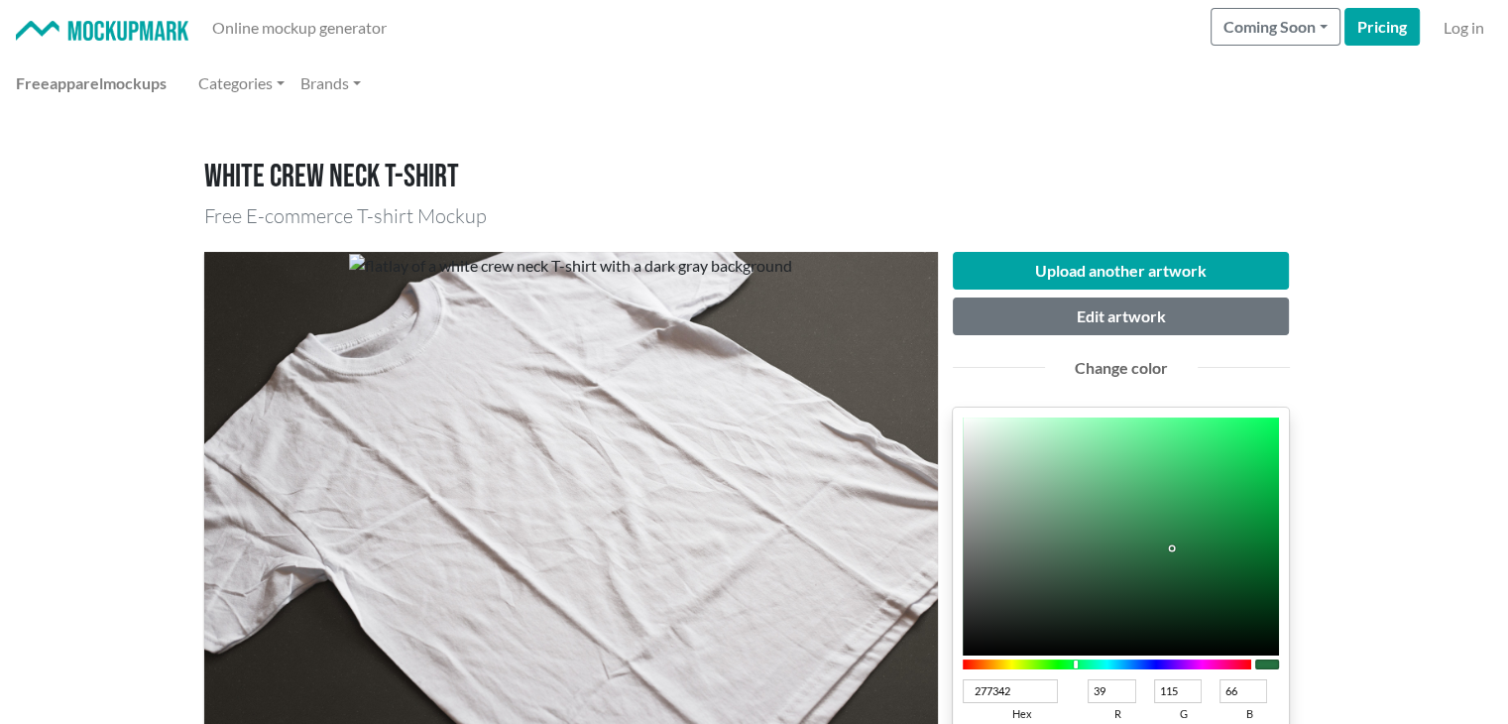
type input "112"
type input "62"
type input "216F3D"
type input "33"
type input "111"
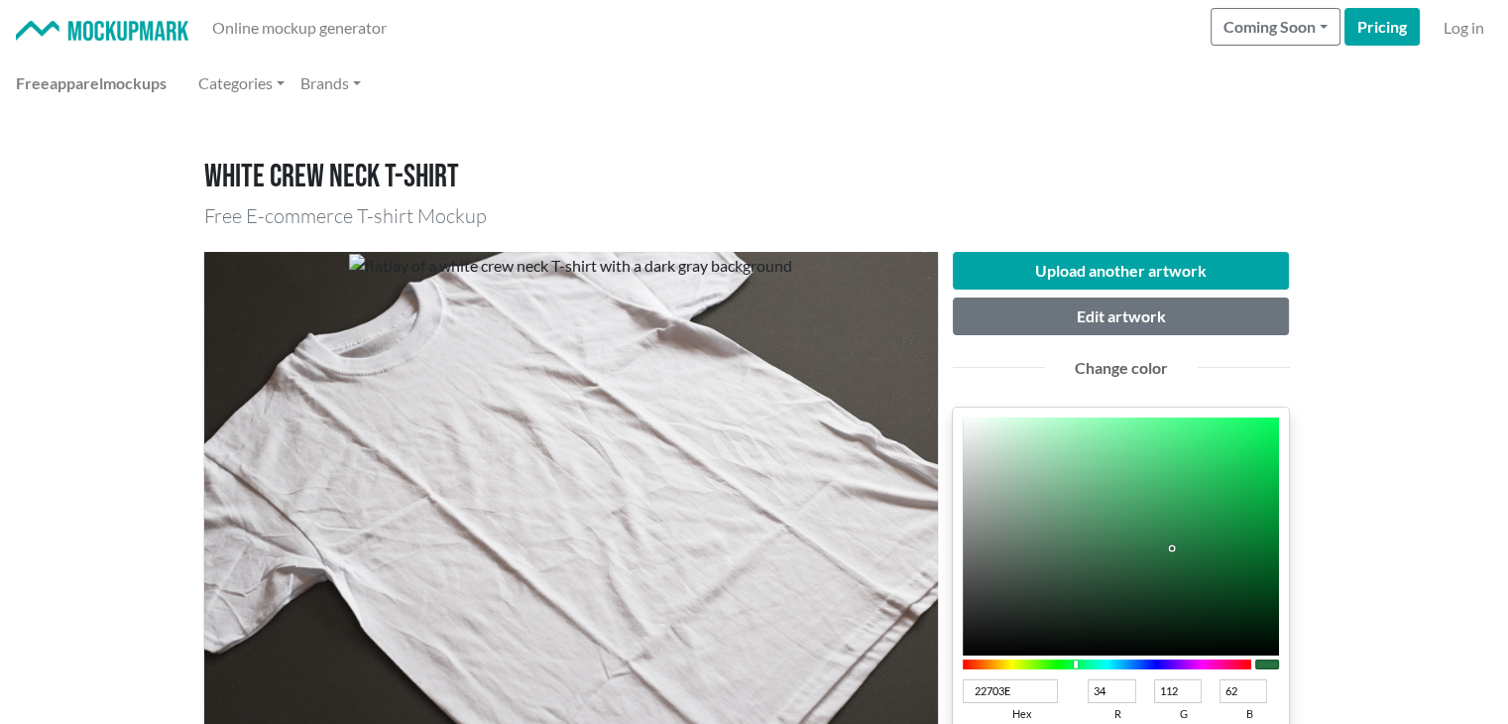
type input "61"
type input "1E6C3A"
type input "30"
type input "108"
type input "58"
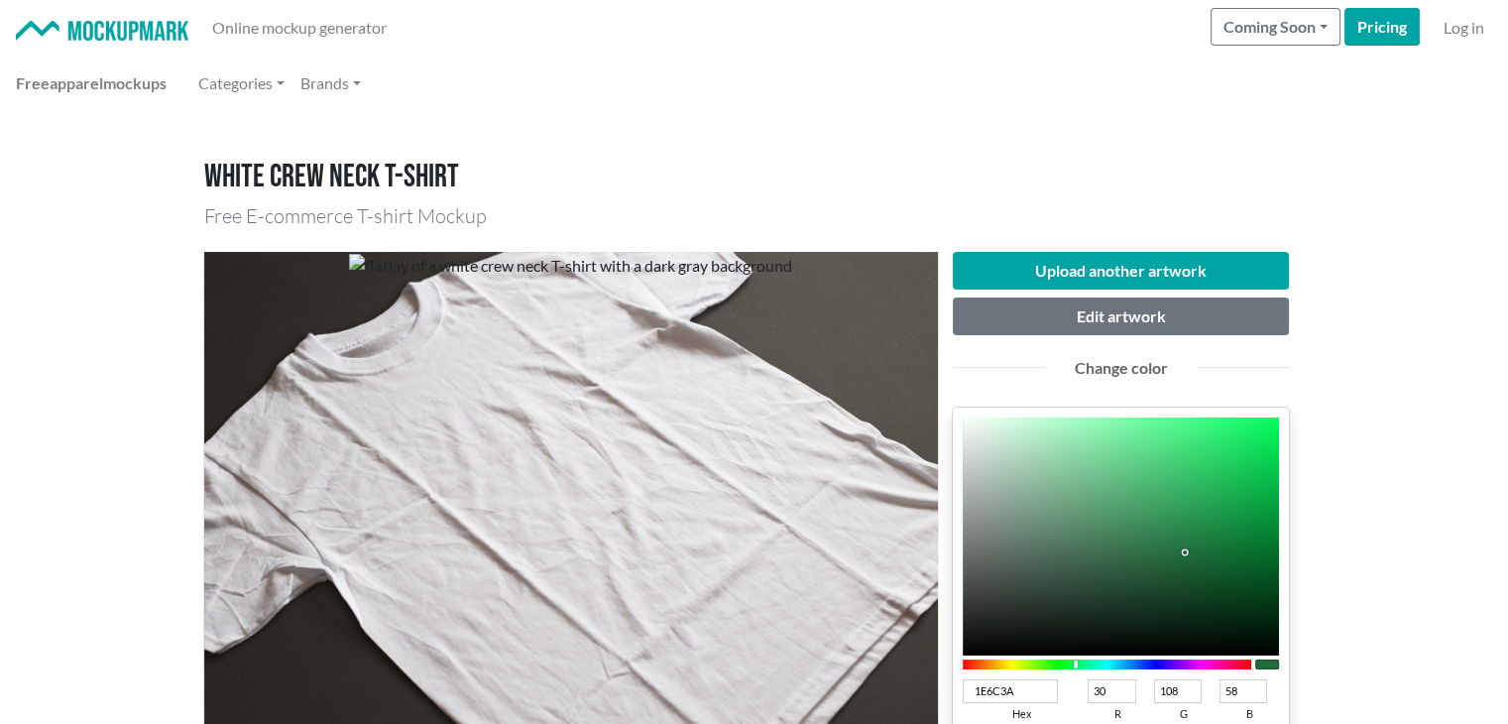
type input "1E6A39"
type input "106"
type input "57"
type input "1D6A38"
type input "29"
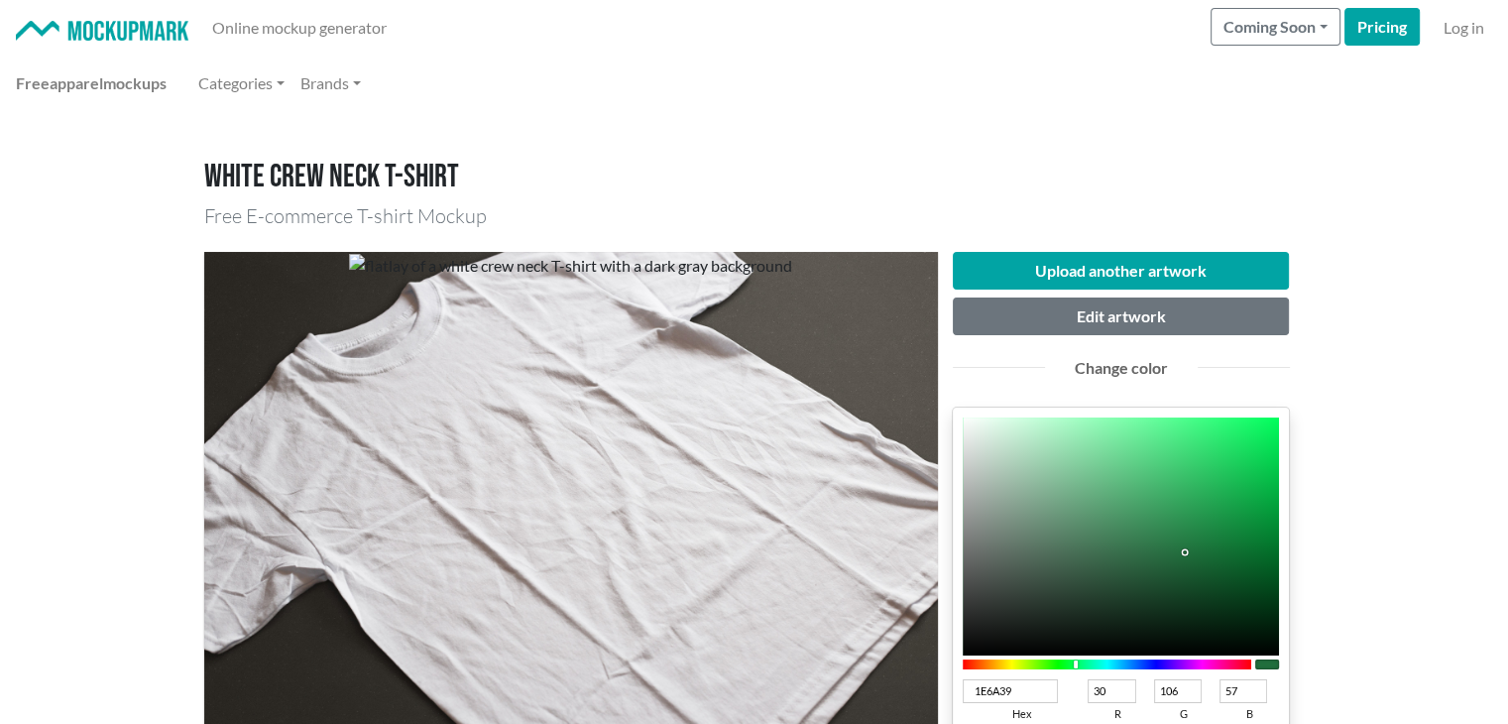
type input "56"
click at [1191, 556] on div at bounding box center [1192, 557] width 4 height 4
type input "086A2A"
type input "8"
type input "42"
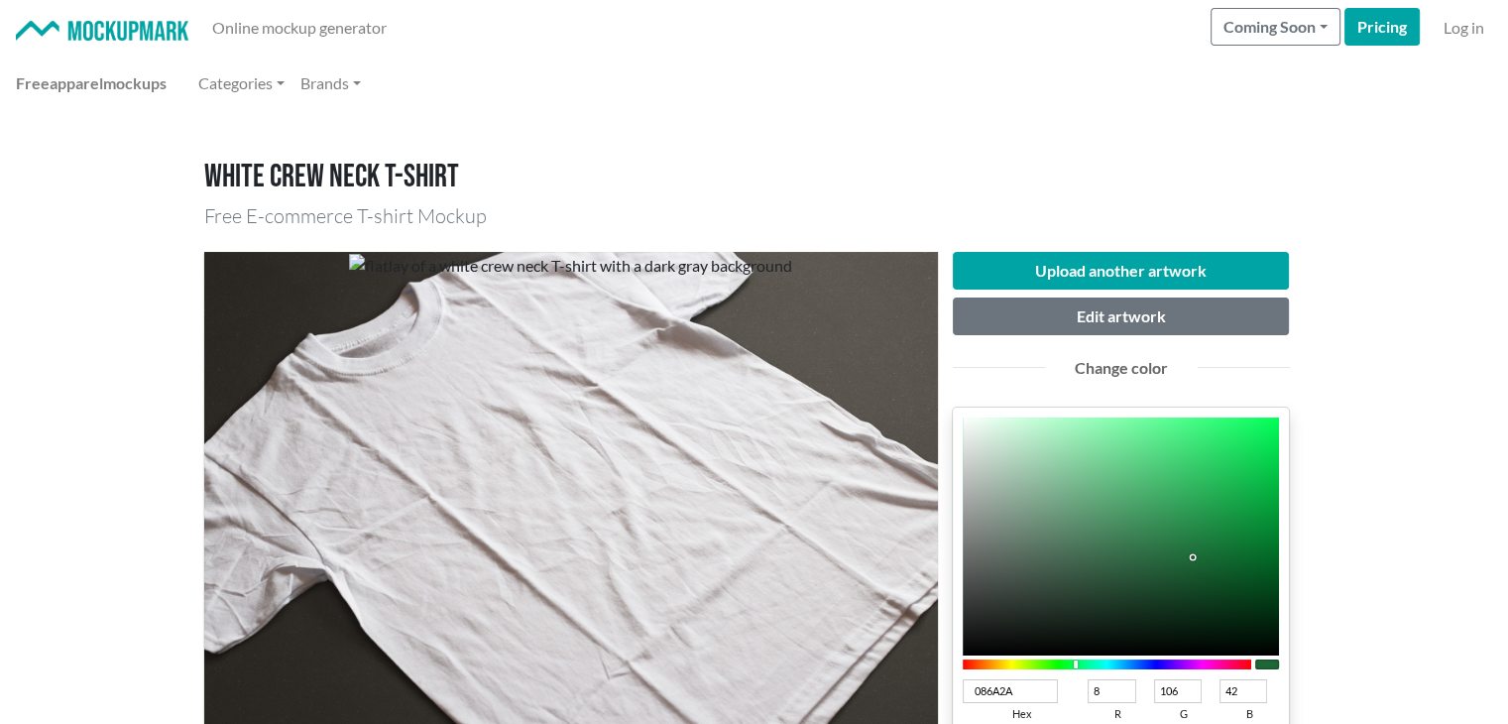
click at [1254, 556] on div at bounding box center [1120, 536] width 317 height 238
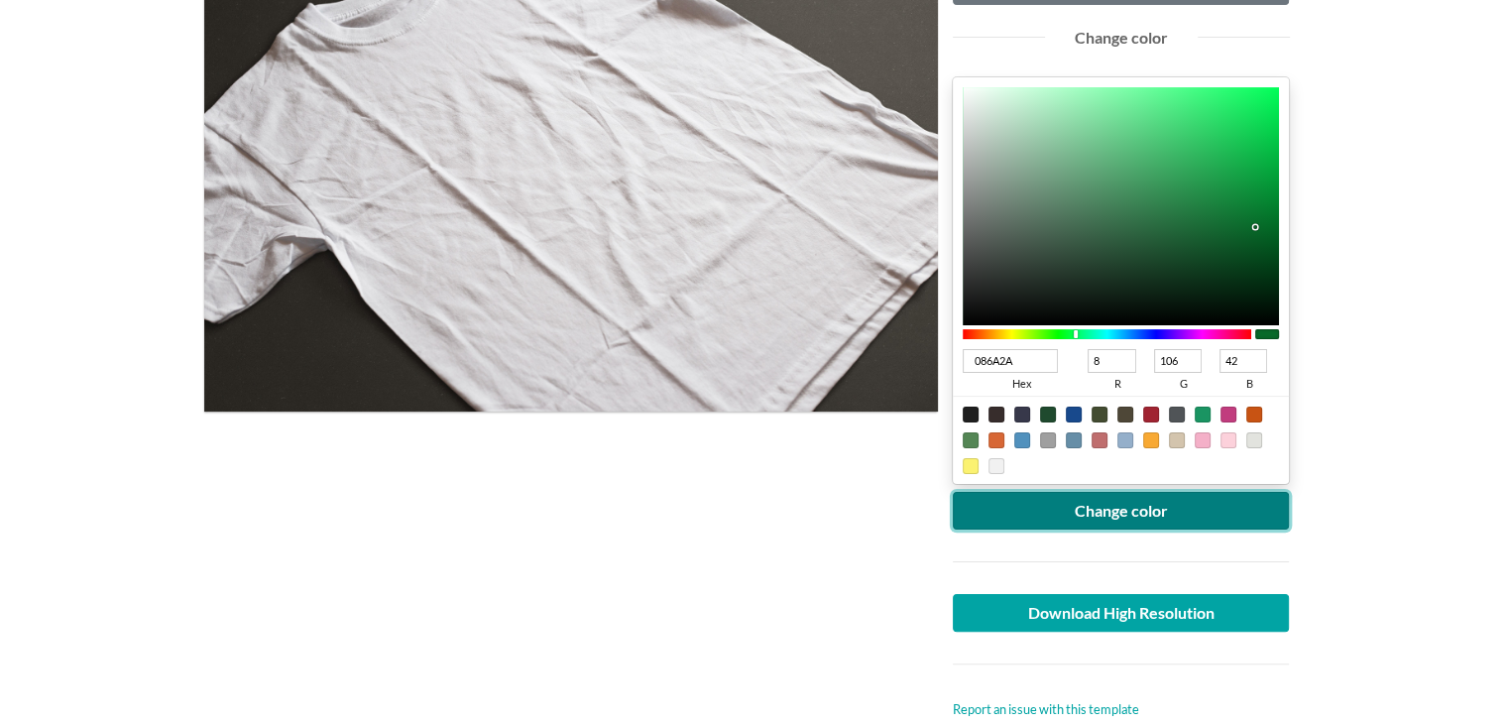
click at [1115, 504] on button "Change color" at bounding box center [1120, 511] width 337 height 38
click at [1082, 509] on button "Change color" at bounding box center [1120, 511] width 337 height 38
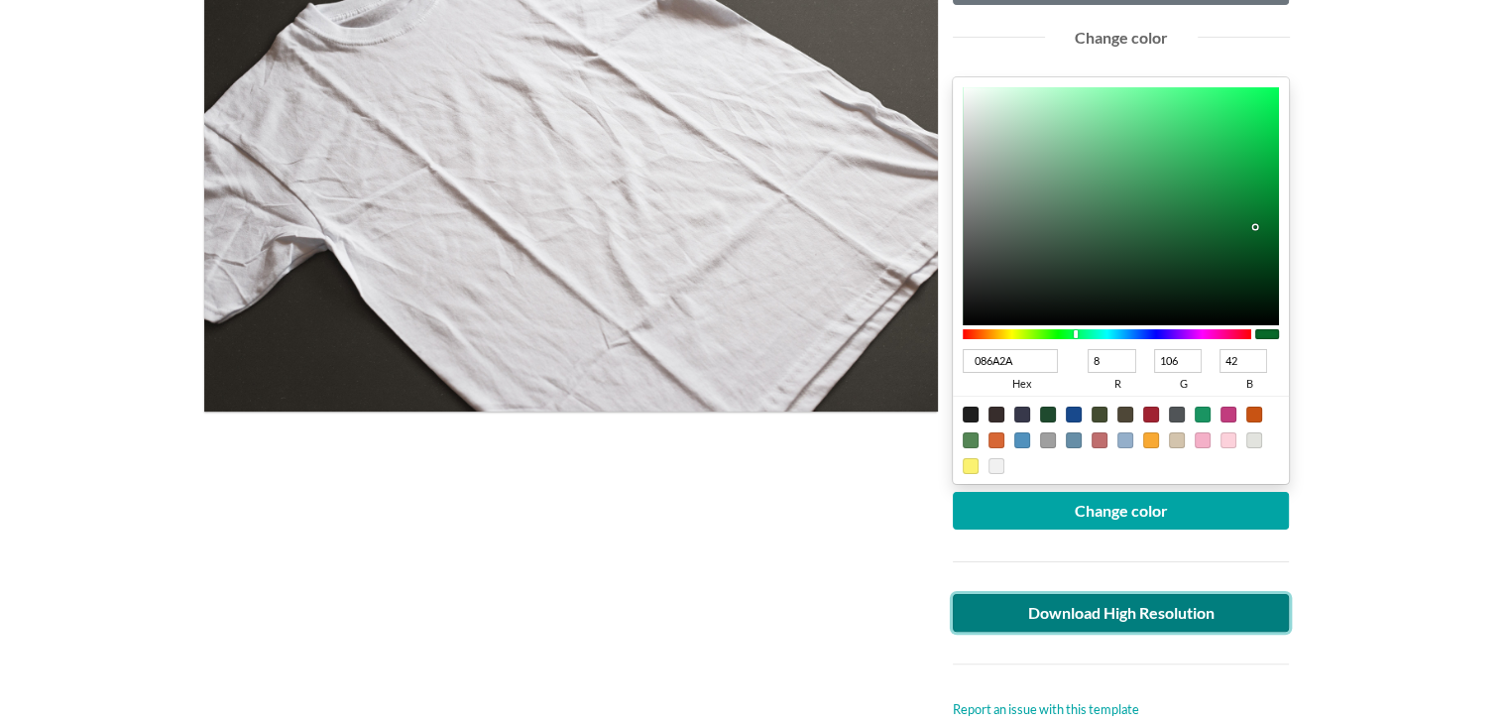
click at [1011, 622] on link "Download High Resolution" at bounding box center [1120, 613] width 337 height 38
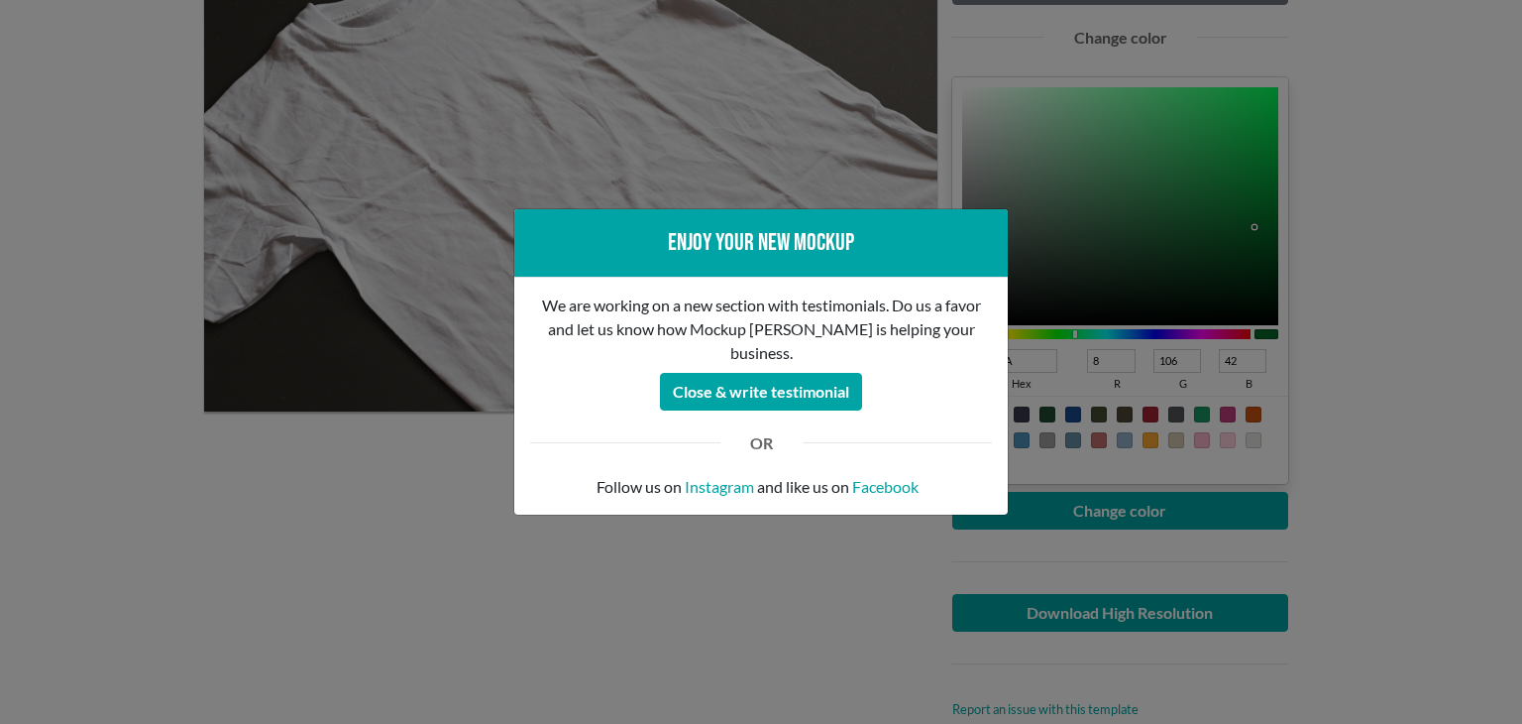
click at [36, 486] on div "Enjoy your new mockup We are working on a new section with testimonials. Do us …" at bounding box center [761, 362] width 1522 height 724
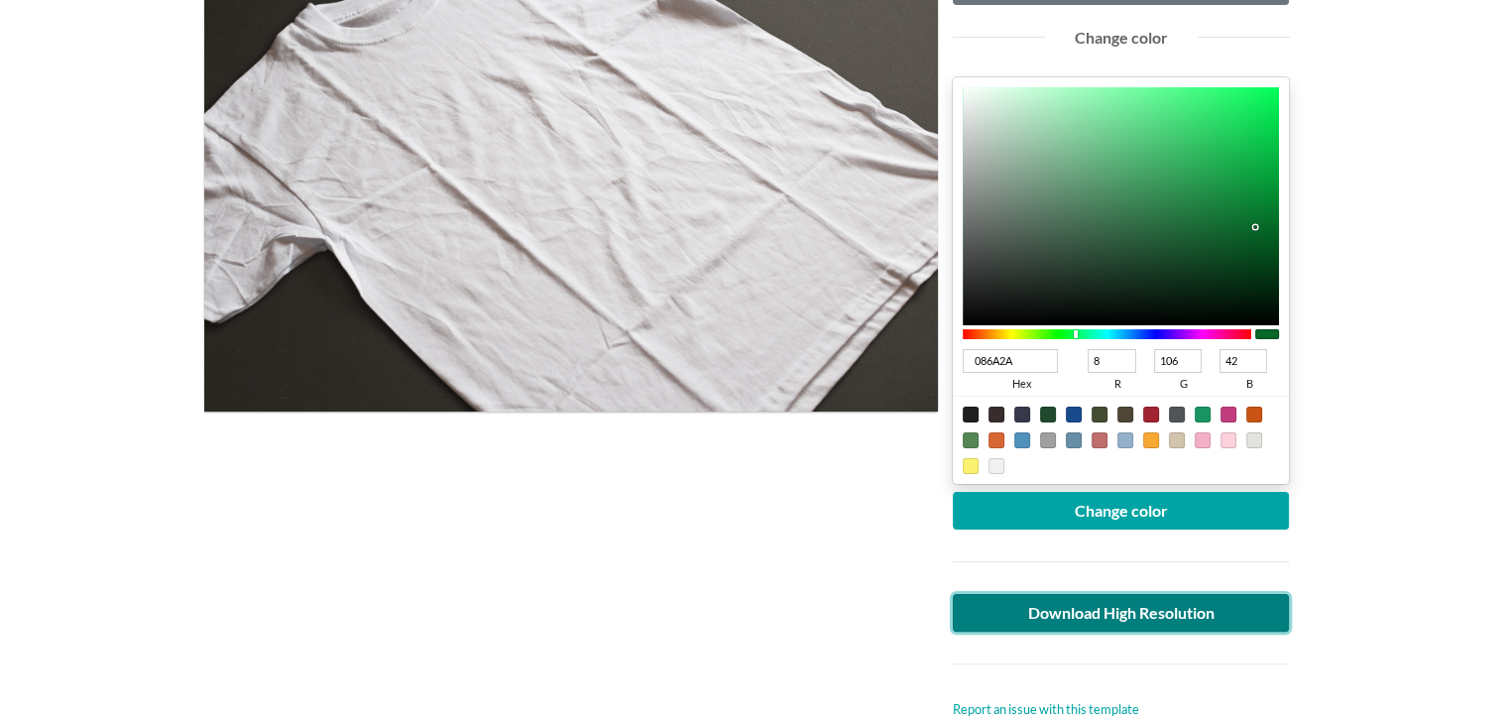
scroll to position [0, 0]
